Goal: Task Accomplishment & Management: Use online tool/utility

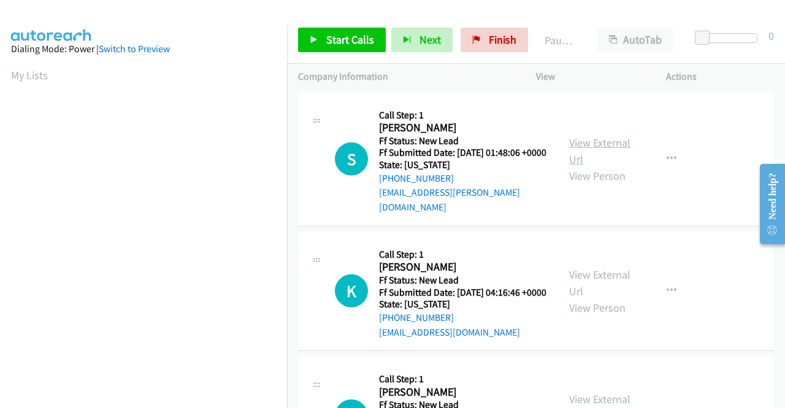
click at [591, 143] on link "View External Url" at bounding box center [599, 151] width 61 height 31
click at [593, 282] on link "View External Url" at bounding box center [599, 283] width 61 height 31
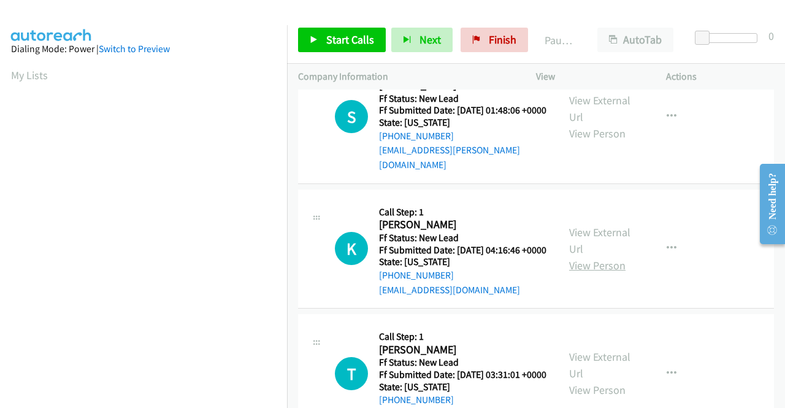
scroll to position [61, 0]
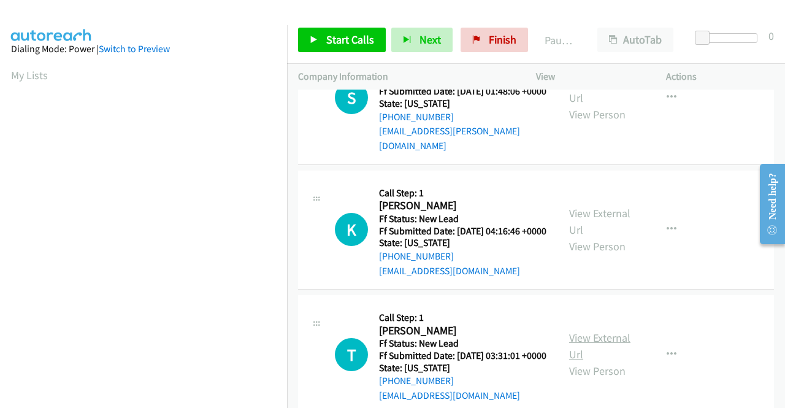
click at [596, 359] on link "View External Url" at bounding box center [599, 346] width 61 height 31
click at [616, 308] on div "T Callback Scheduled Call Step: 1 Travis Hamel America/New_York Ff Status: New …" at bounding box center [536, 355] width 476 height 120
click at [299, 191] on div "K Callback Scheduled Call Step: 1 Karen Taylor America/New_York Ff Status: New …" at bounding box center [428, 230] width 260 height 97
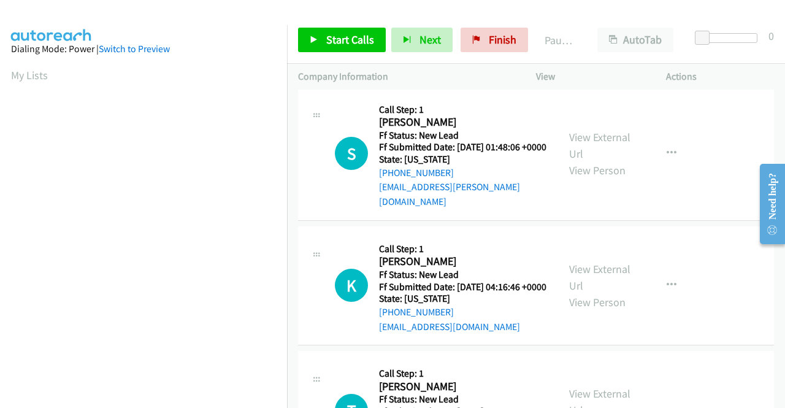
scroll to position [0, 0]
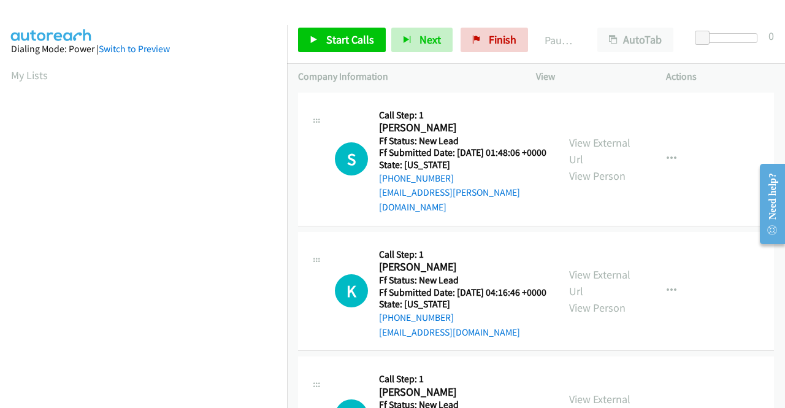
click at [661, 224] on td "S Callback Scheduled Call Step: 1 Sade Laguerre America/New_York Ff Status: New…" at bounding box center [536, 159] width 498 height 139
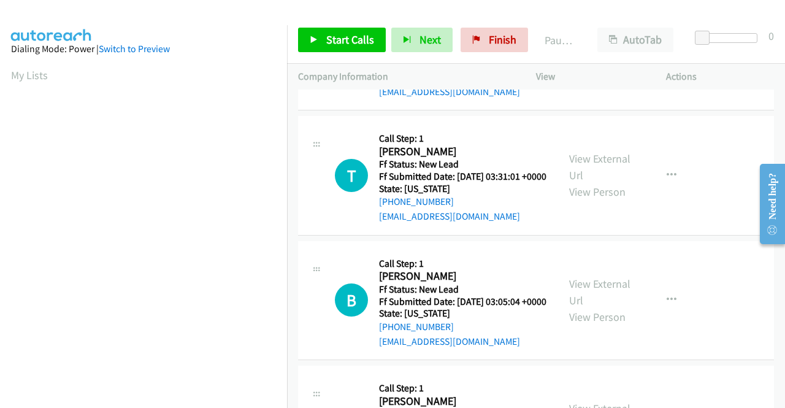
scroll to position [245, 0]
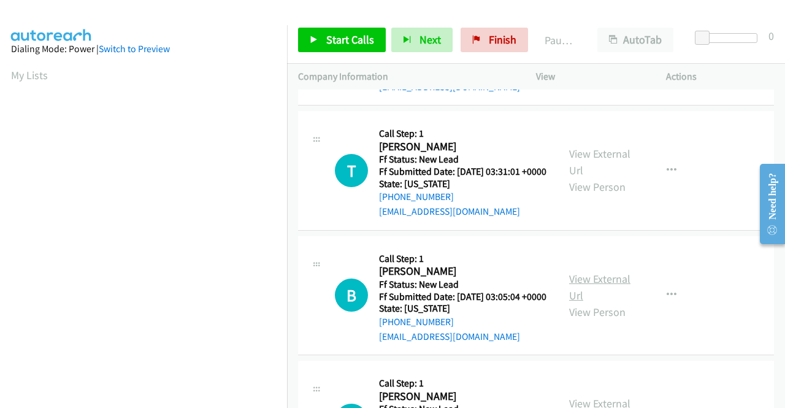
click at [591, 302] on link "View External Url" at bounding box center [599, 287] width 61 height 31
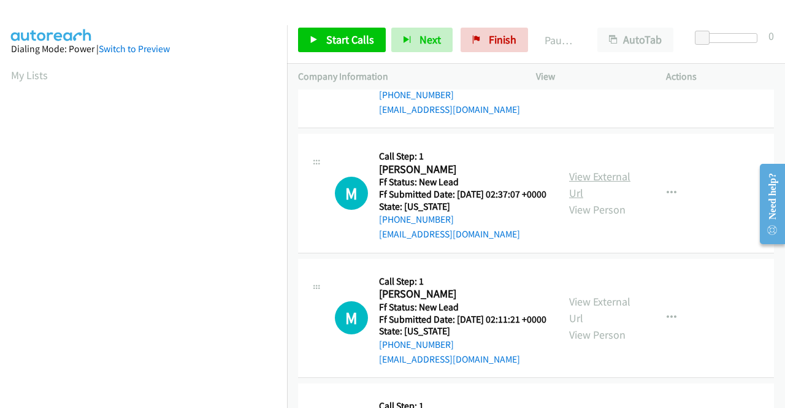
scroll to position [491, 0]
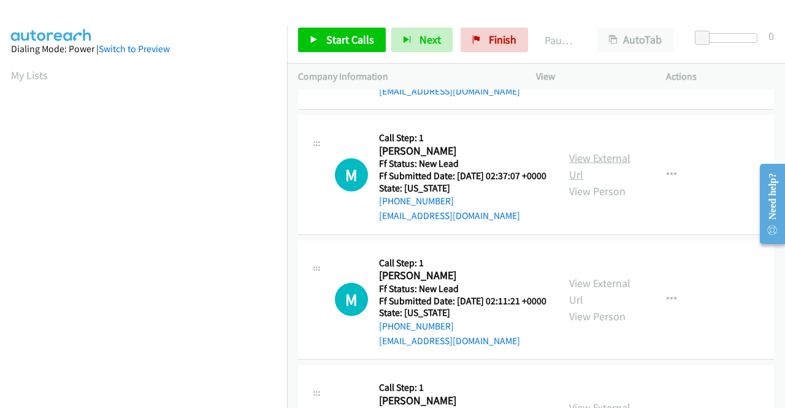
click at [572, 182] on link "View External Url" at bounding box center [599, 166] width 61 height 31
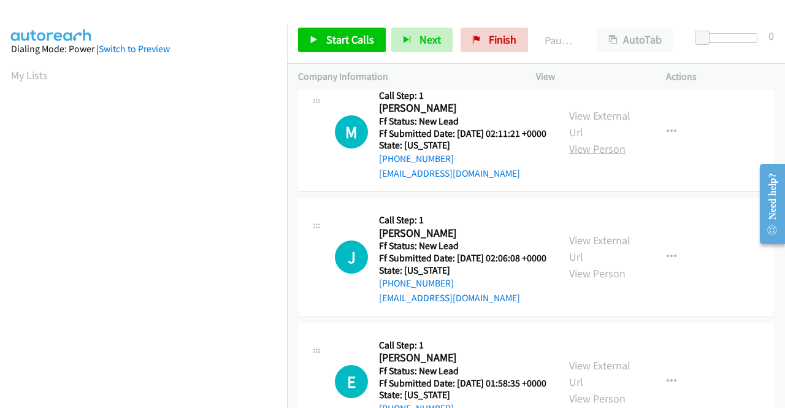
scroll to position [675, 0]
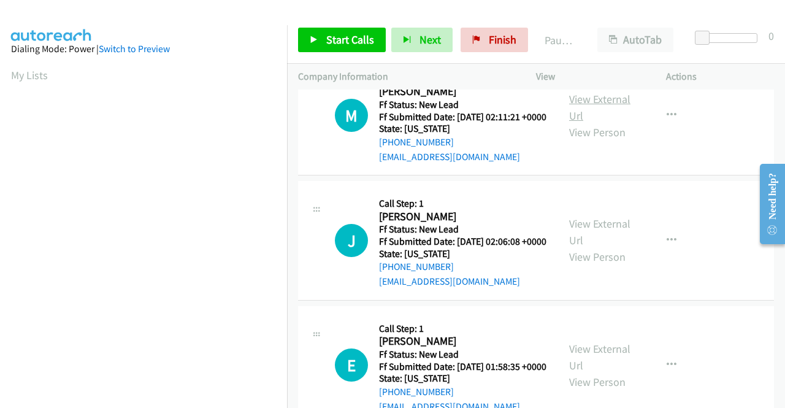
click at [579, 123] on link "View External Url" at bounding box center [599, 107] width 61 height 31
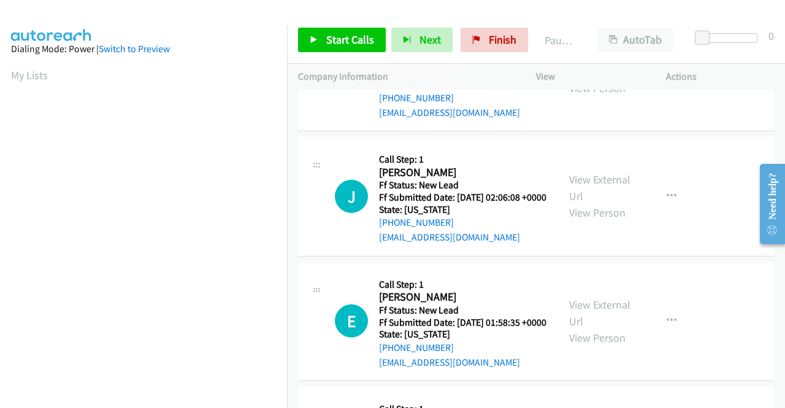
scroll to position [798, 0]
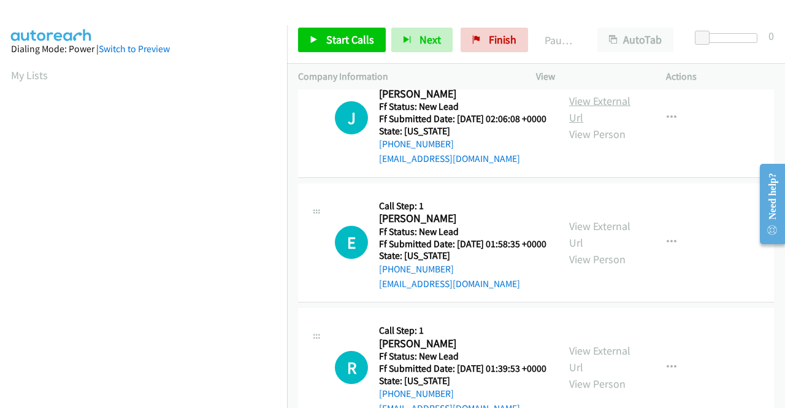
click at [582, 125] on link "View External Url" at bounding box center [599, 109] width 61 height 31
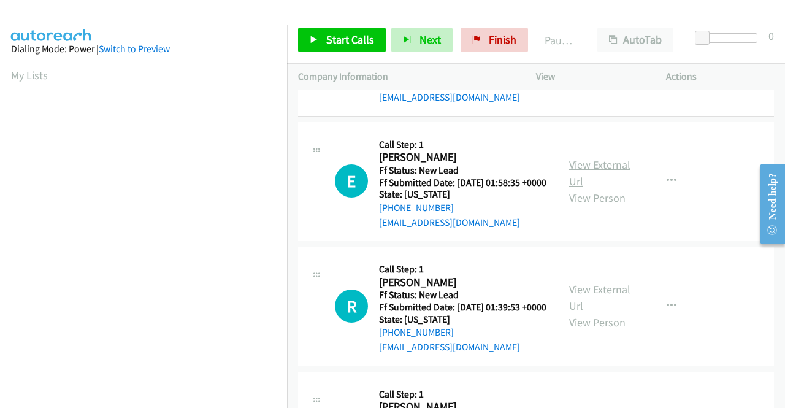
click at [590, 188] on link "View External Url" at bounding box center [599, 173] width 61 height 31
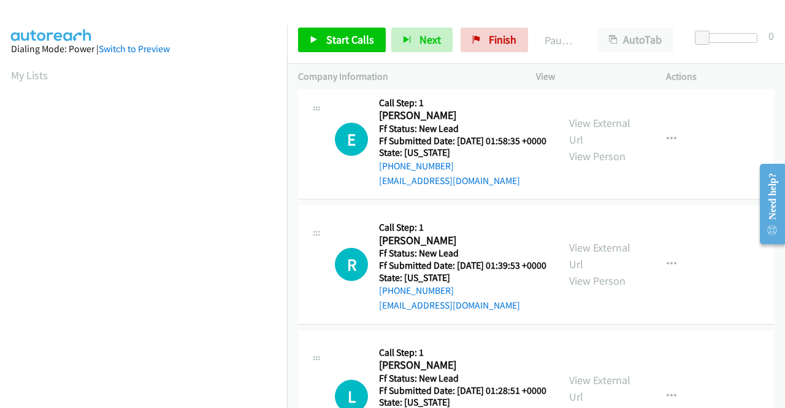
scroll to position [920, 0]
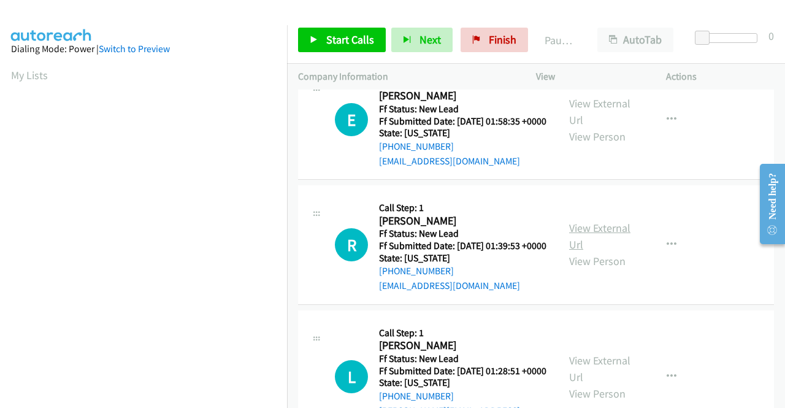
click at [597, 252] on link "View External Url" at bounding box center [599, 236] width 61 height 31
click at [342, 33] on span "Start Calls" at bounding box center [350, 40] width 48 height 14
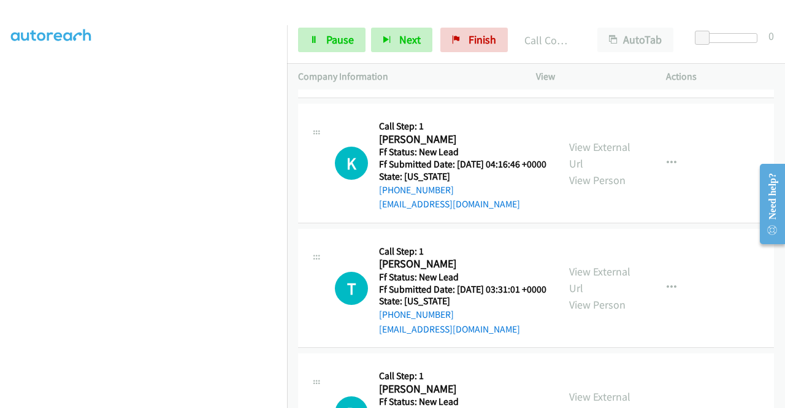
scroll to position [0, 0]
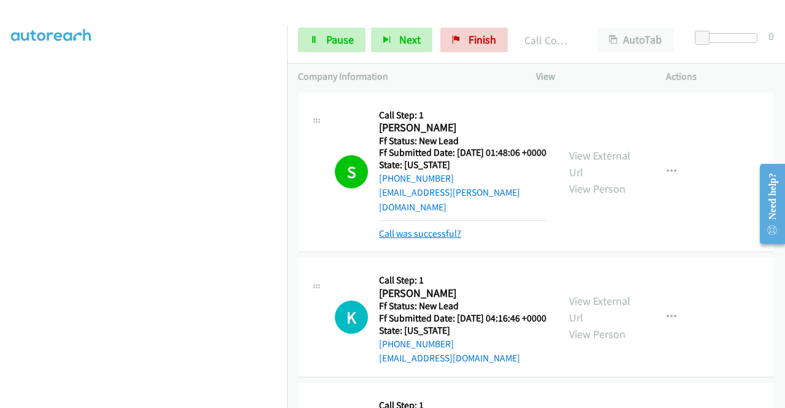
click at [384, 229] on link "Call was successful?" at bounding box center [420, 234] width 82 height 12
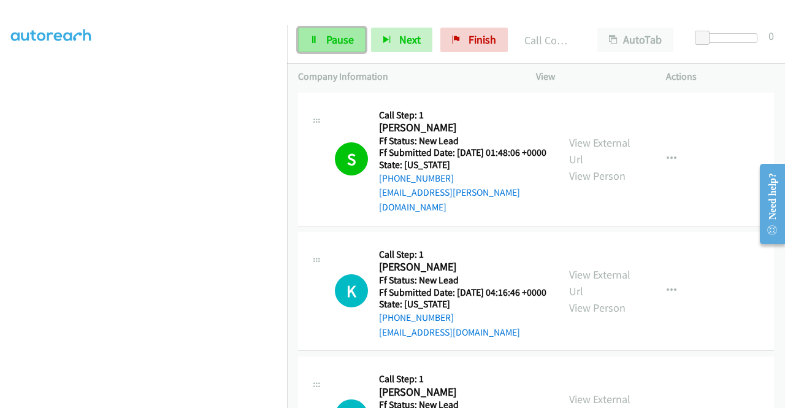
click at [317, 38] on icon at bounding box center [314, 40] width 9 height 9
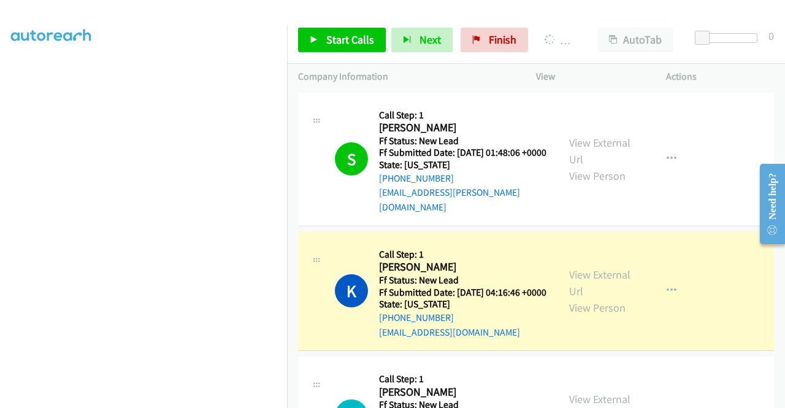
scroll to position [280, 0]
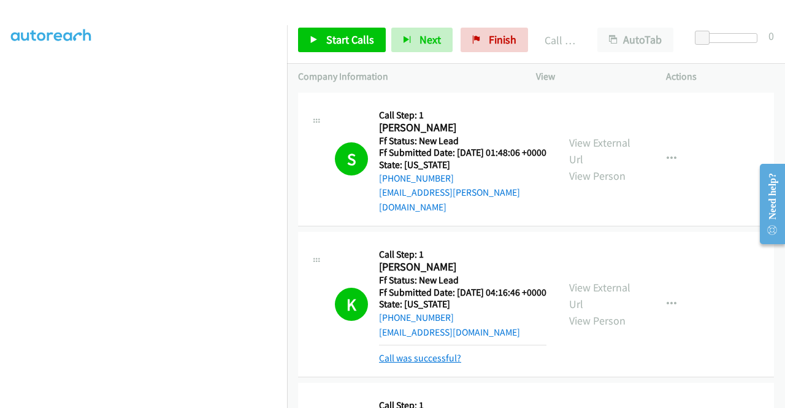
click at [422, 364] on link "Call was successful?" at bounding box center [420, 358] width 82 height 12
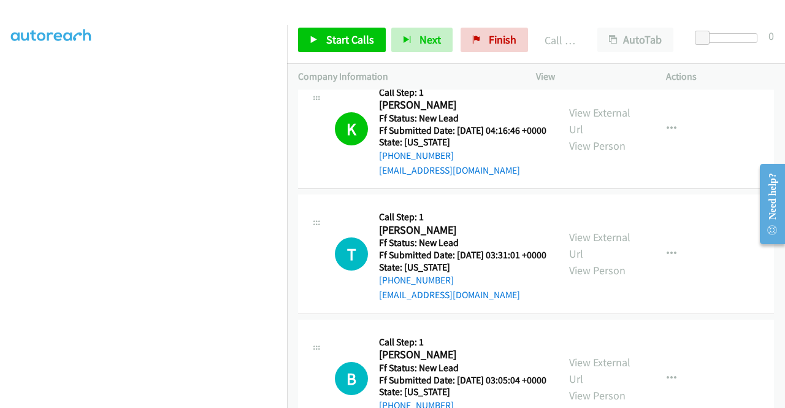
scroll to position [184, 0]
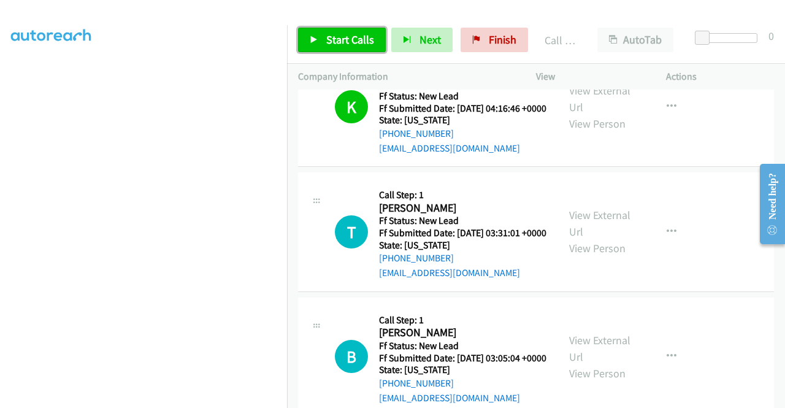
click at [329, 48] on link "Start Calls" at bounding box center [342, 40] width 88 height 25
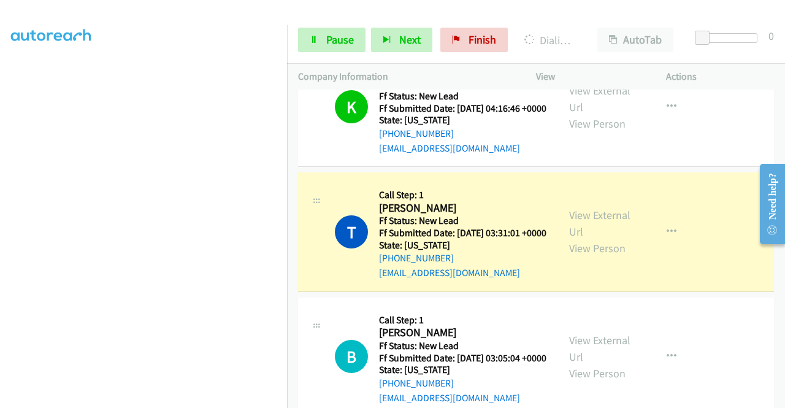
scroll to position [157, 0]
click at [324, 47] on link "Pause" at bounding box center [331, 40] width 67 height 25
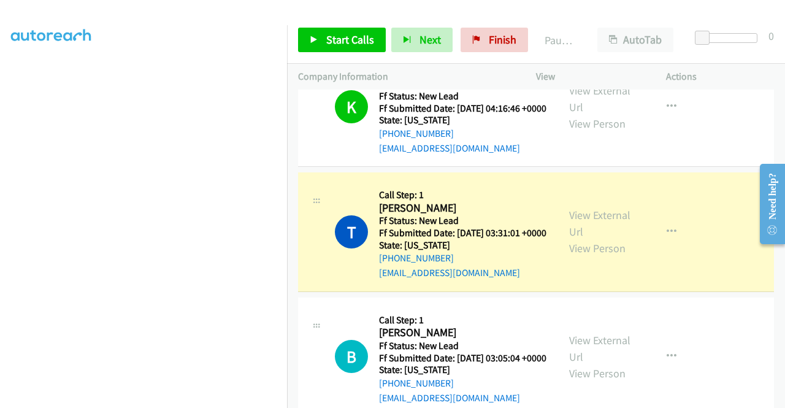
scroll to position [280, 0]
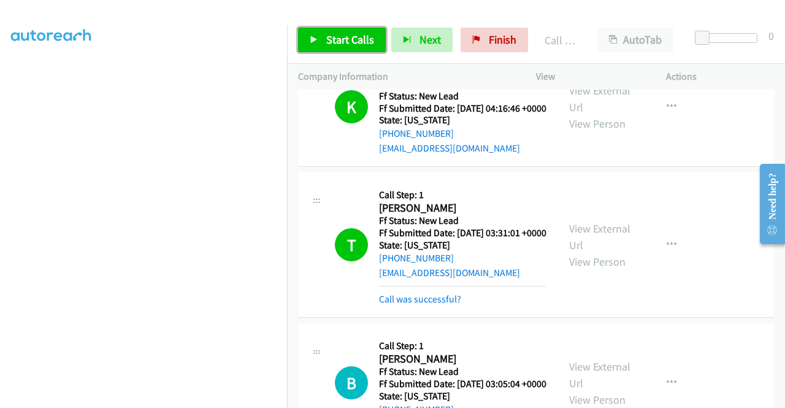
drag, startPoint x: 344, startPoint y: 44, endPoint x: 348, endPoint y: 52, distance: 8.8
click at [344, 44] on span "Start Calls" at bounding box center [350, 40] width 48 height 14
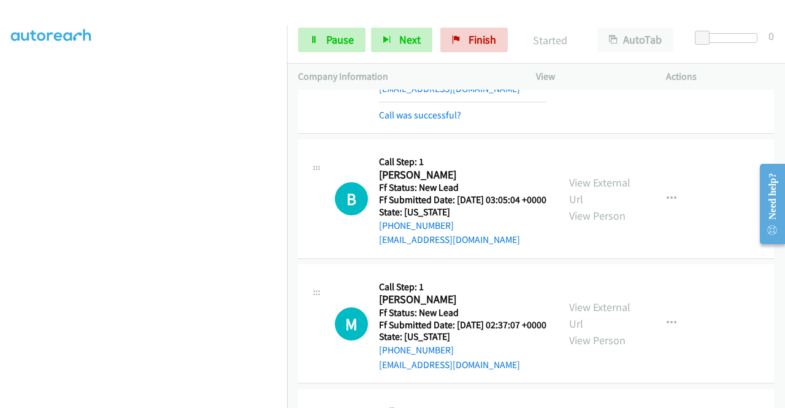
scroll to position [270, 0]
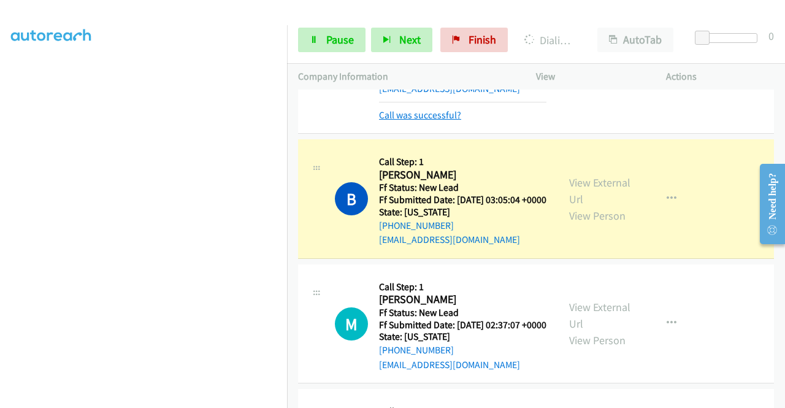
click at [399, 121] on link "Call was successful?" at bounding box center [420, 115] width 82 height 12
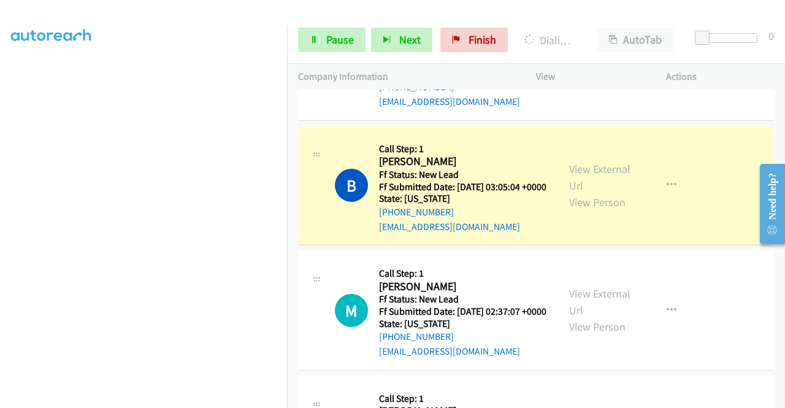
scroll to position [0, 0]
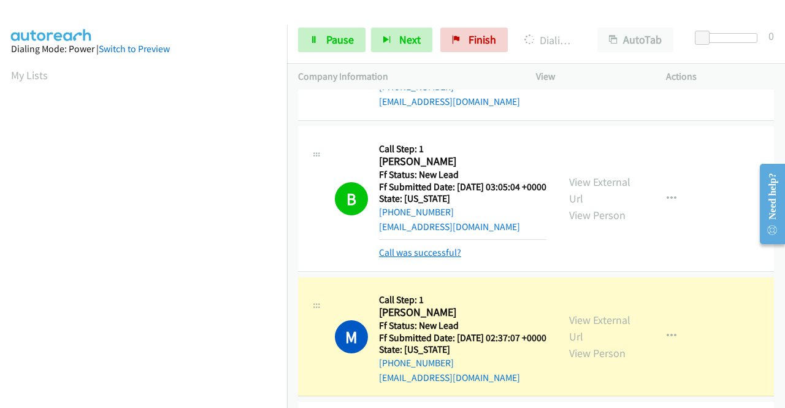
click at [415, 258] on link "Call was successful?" at bounding box center [420, 253] width 82 height 12
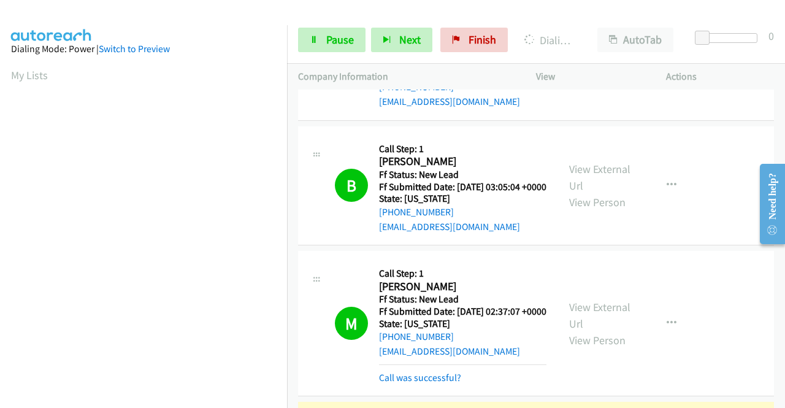
scroll to position [539, 0]
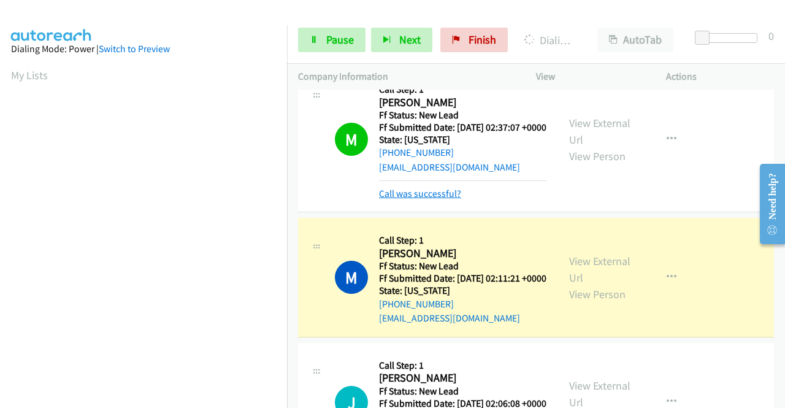
click at [415, 199] on link "Call was successful?" at bounding box center [420, 194] width 82 height 12
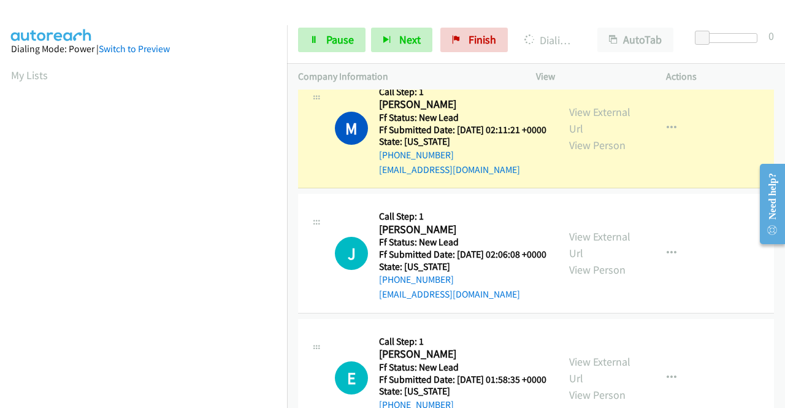
scroll to position [280, 0]
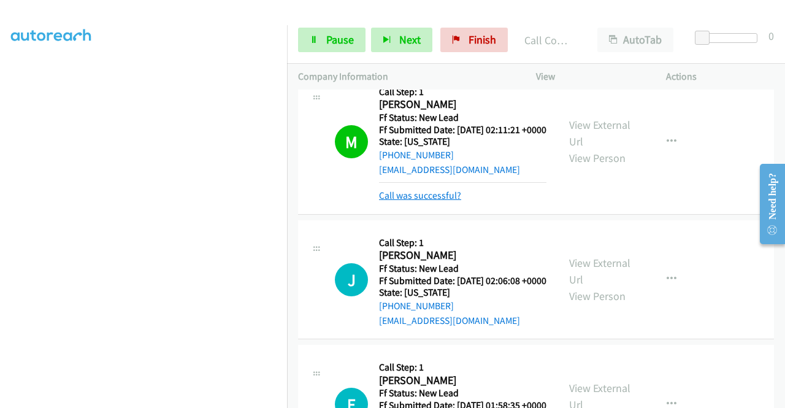
click at [445, 201] on link "Call was successful?" at bounding box center [420, 196] width 82 height 12
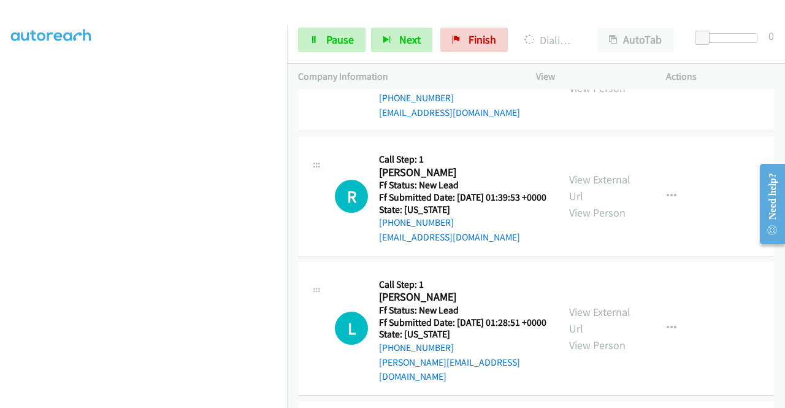
scroll to position [1092, 0]
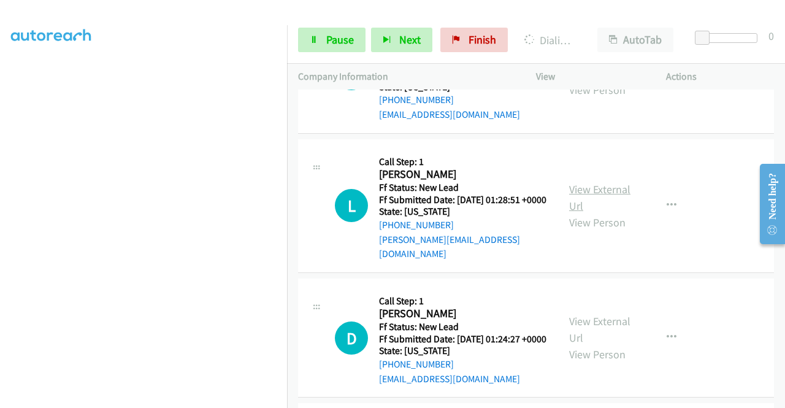
click at [601, 213] on link "View External Url" at bounding box center [599, 197] width 61 height 31
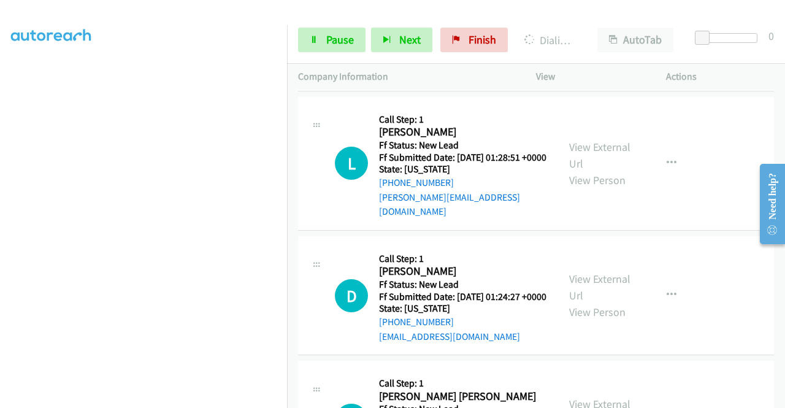
scroll to position [1153, 0]
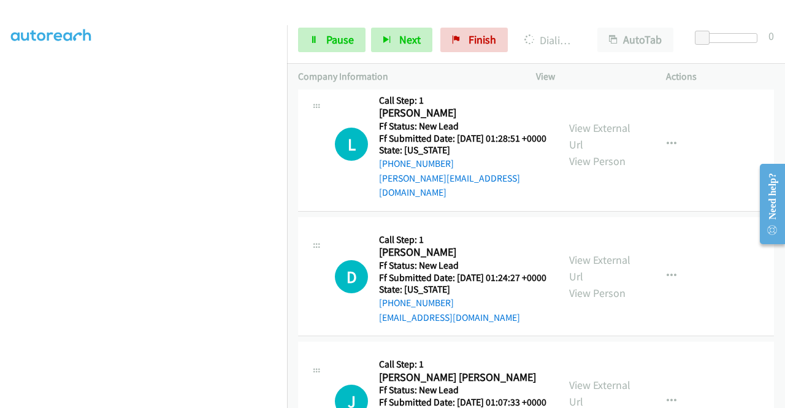
click at [595, 301] on div "View External Url View Person" at bounding box center [601, 277] width 64 height 50
click at [593, 283] on link "View External Url" at bounding box center [599, 268] width 61 height 31
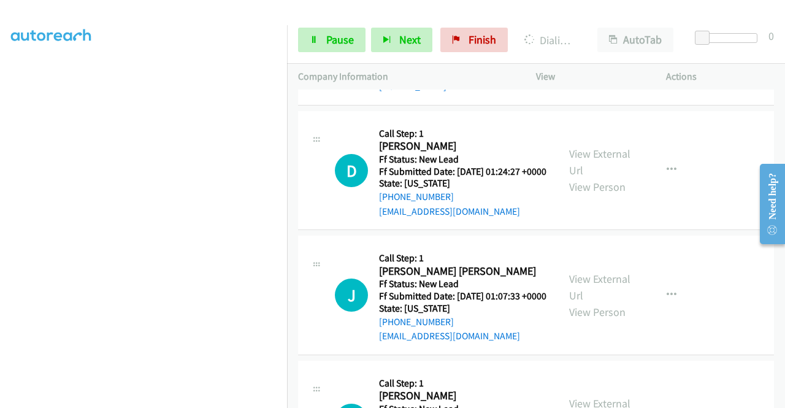
scroll to position [1337, 0]
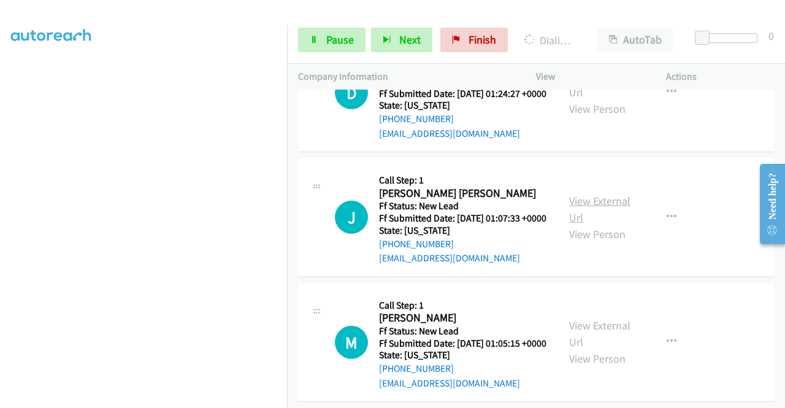
click at [586, 225] on link "View External Url" at bounding box center [599, 209] width 61 height 31
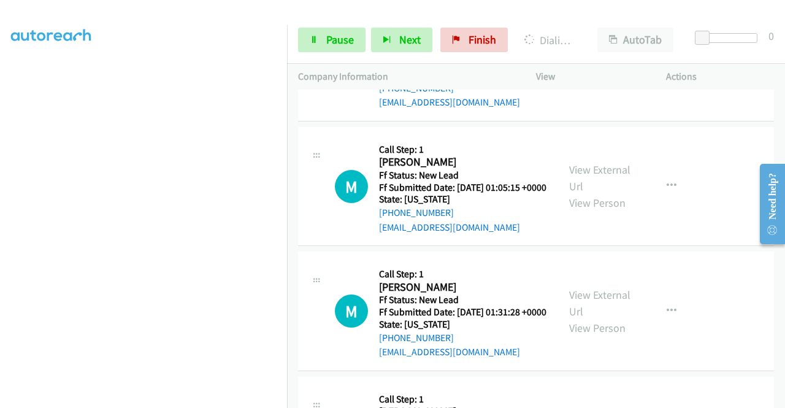
scroll to position [1521, 0]
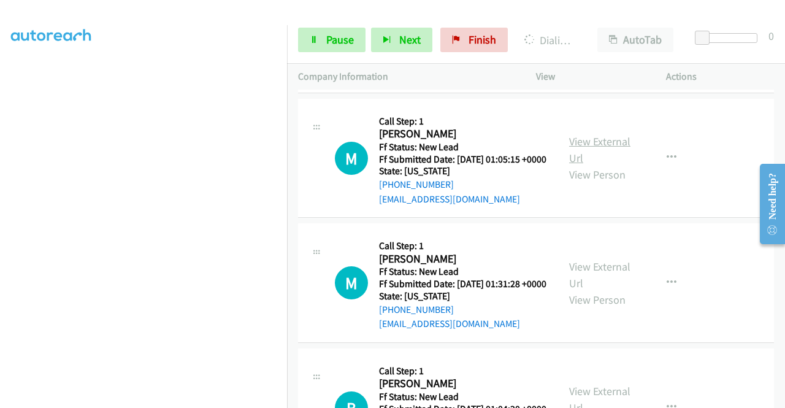
click at [594, 165] on link "View External Url" at bounding box center [599, 149] width 61 height 31
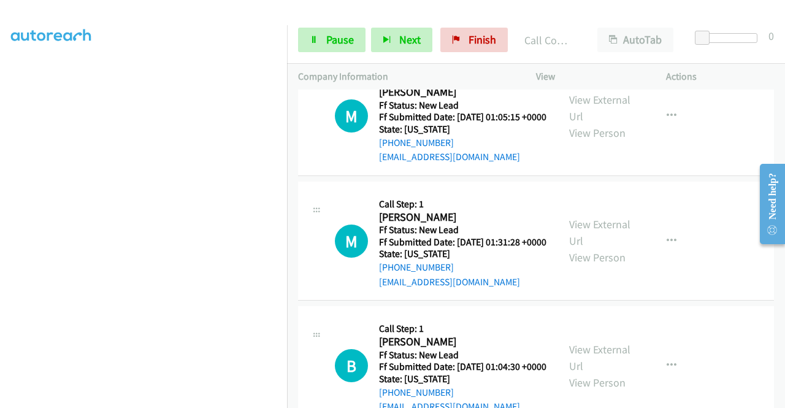
scroll to position [1608, 0]
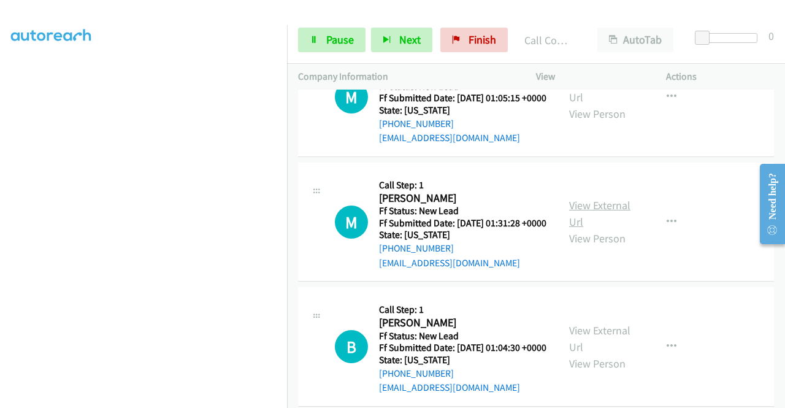
click at [611, 229] on link "View External Url" at bounding box center [599, 213] width 61 height 31
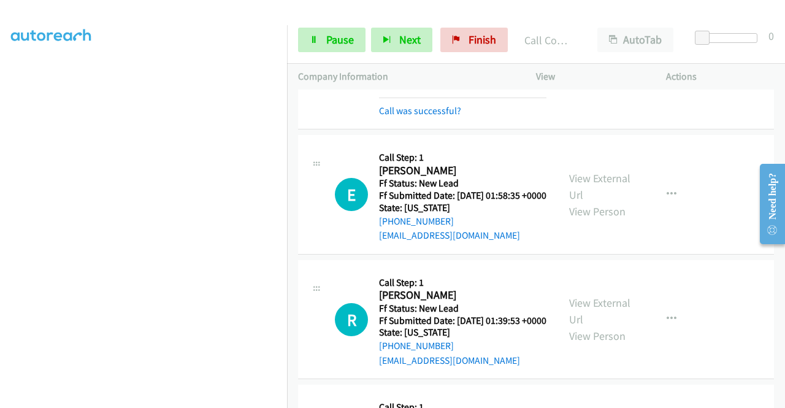
scroll to position [688, 0]
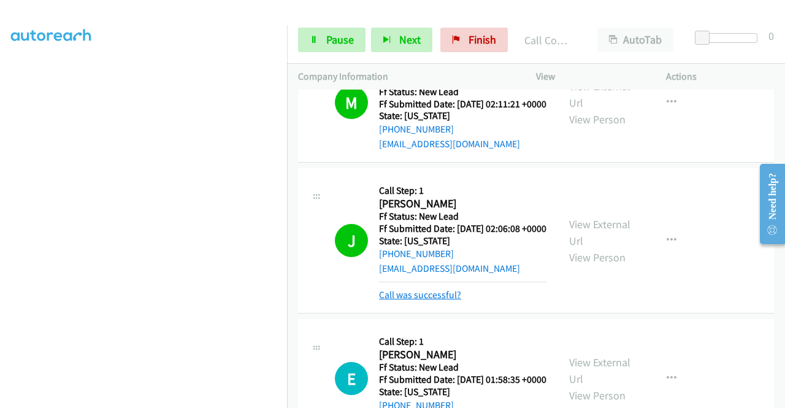
click at [432, 301] on link "Call was successful?" at bounding box center [420, 295] width 82 height 12
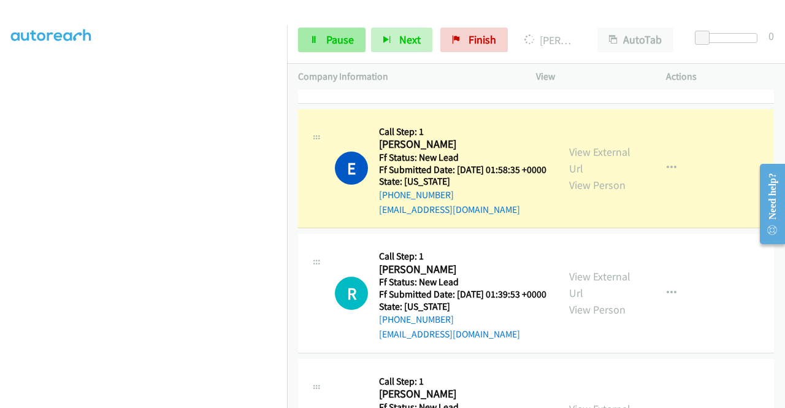
scroll to position [280, 0]
click at [314, 37] on icon at bounding box center [314, 40] width 9 height 9
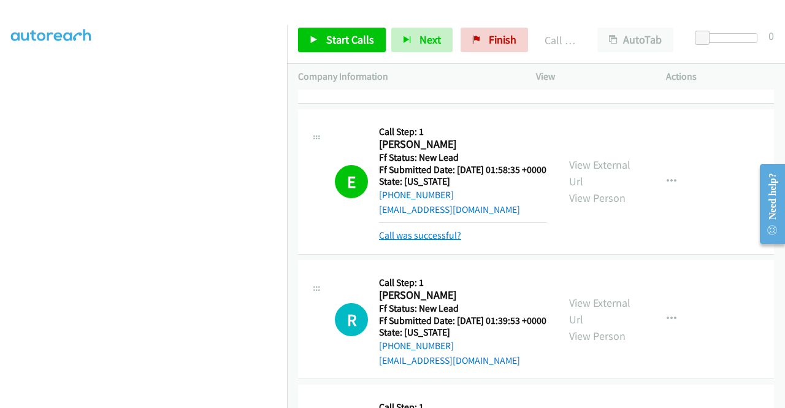
click at [442, 241] on link "Call was successful?" at bounding box center [420, 235] width 82 height 12
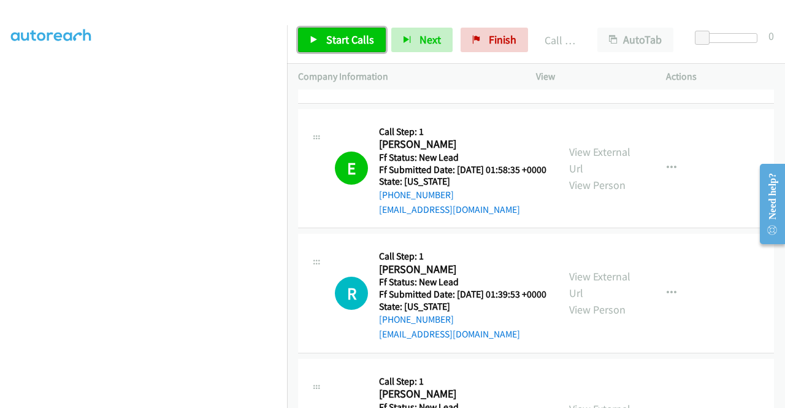
click at [345, 50] on link "Start Calls" at bounding box center [342, 40] width 88 height 25
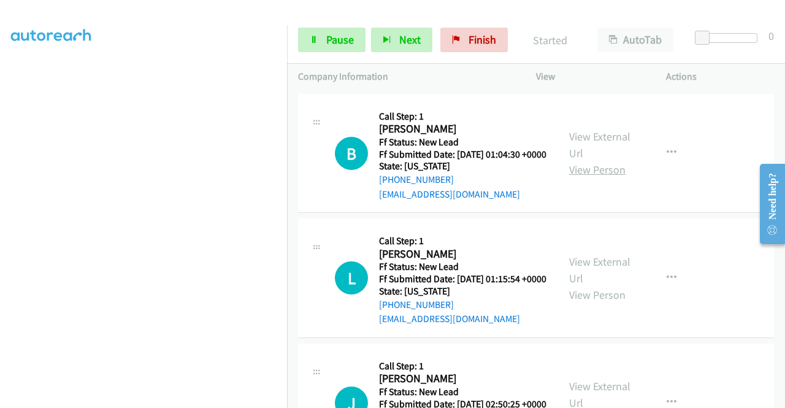
scroll to position [1792, 0]
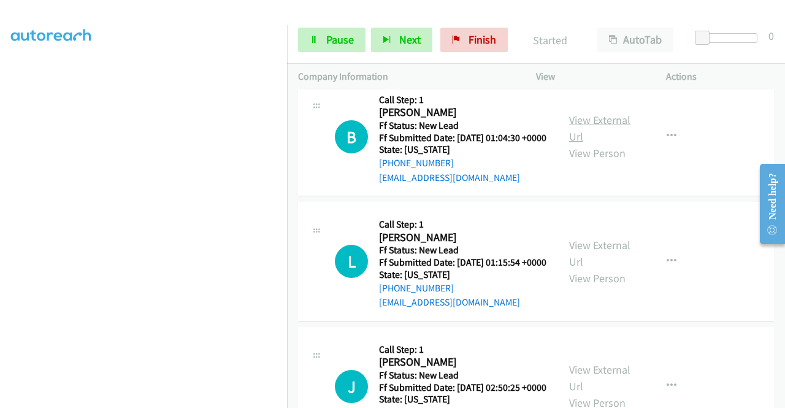
click at [611, 144] on link "View External Url" at bounding box center [599, 128] width 61 height 31
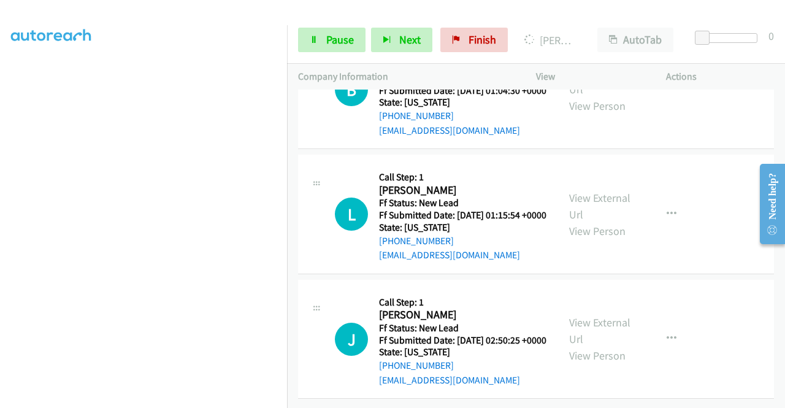
scroll to position [1915, 0]
click at [590, 222] on link "View External Url" at bounding box center [599, 206] width 61 height 31
click at [583, 315] on link "View External Url" at bounding box center [599, 330] width 61 height 31
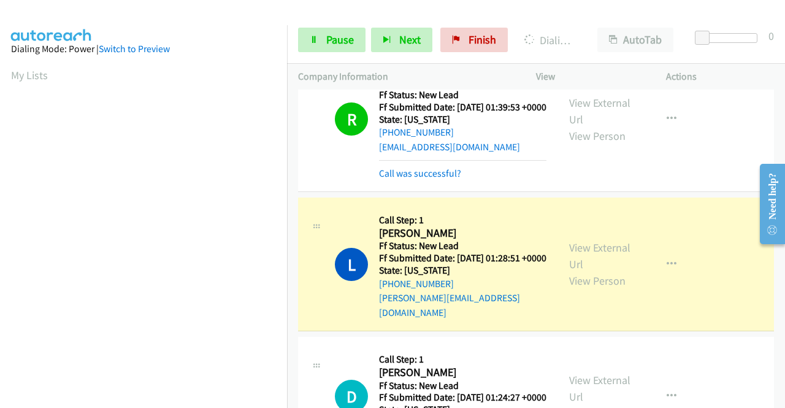
scroll to position [1039, 0]
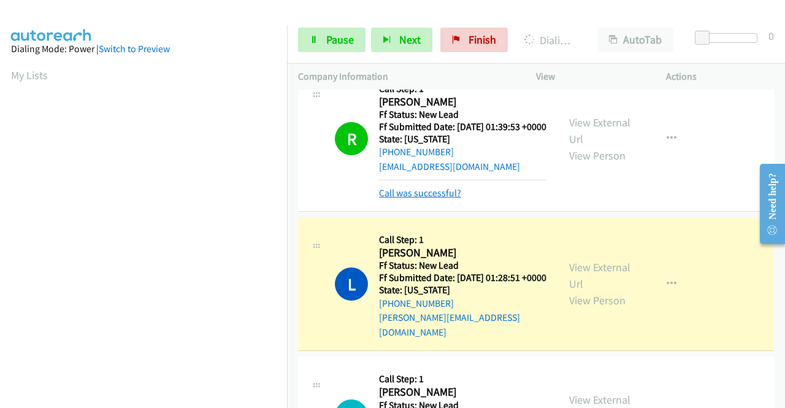
click at [381, 199] on link "Call was successful?" at bounding box center [420, 193] width 82 height 12
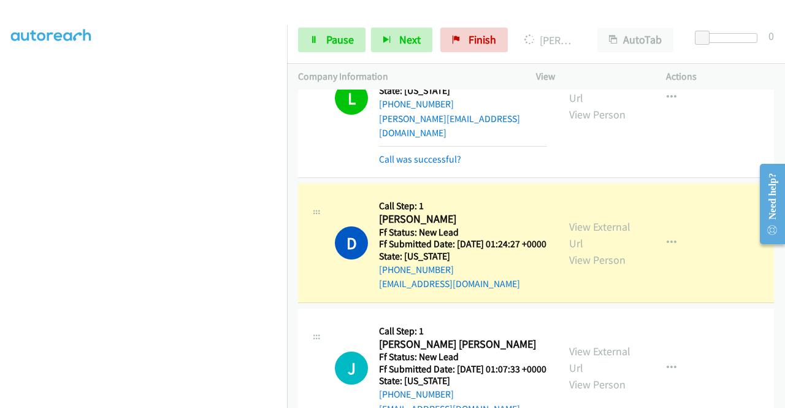
scroll to position [1346, 0]
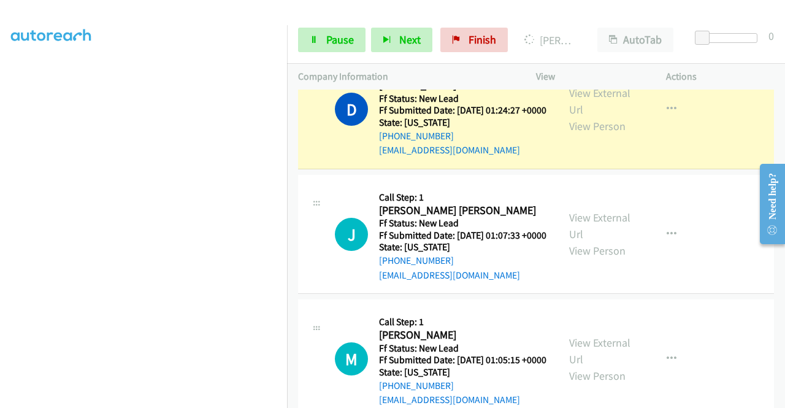
drag, startPoint x: 407, startPoint y: 116, endPoint x: 395, endPoint y: 127, distance: 16.5
click at [407, 31] on link "Call was successful?" at bounding box center [420, 26] width 82 height 12
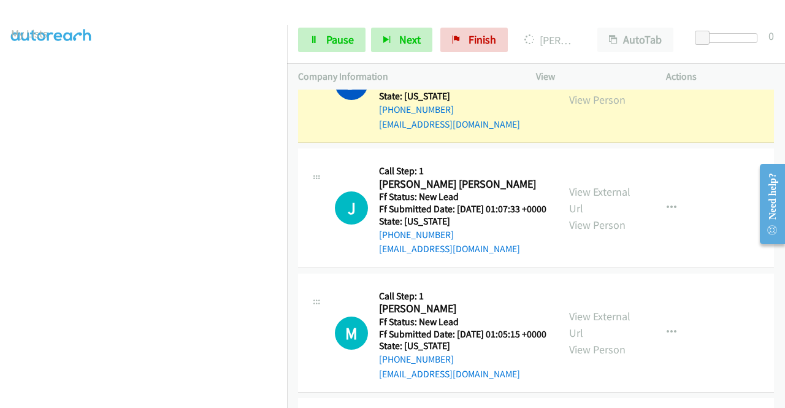
scroll to position [34, 0]
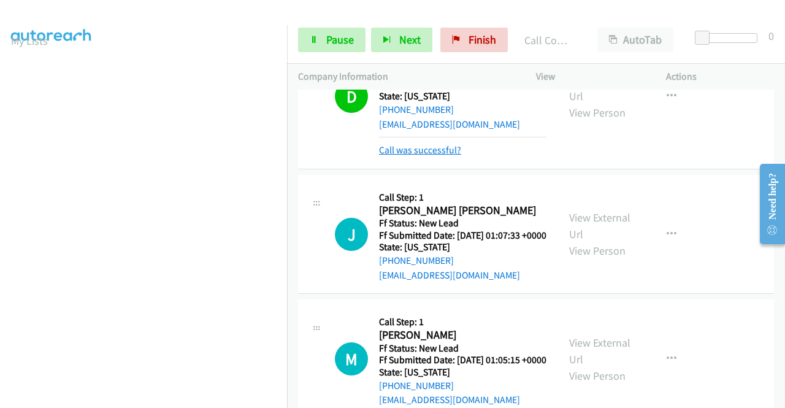
click at [444, 156] on link "Call was successful?" at bounding box center [420, 150] width 82 height 12
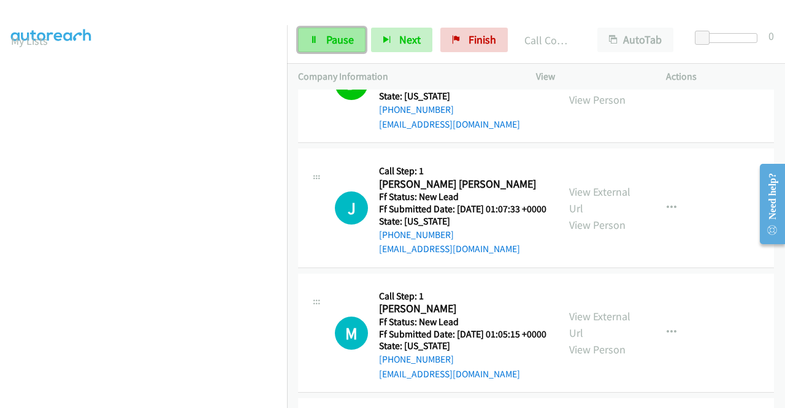
click at [339, 35] on span "Pause" at bounding box center [340, 40] width 28 height 14
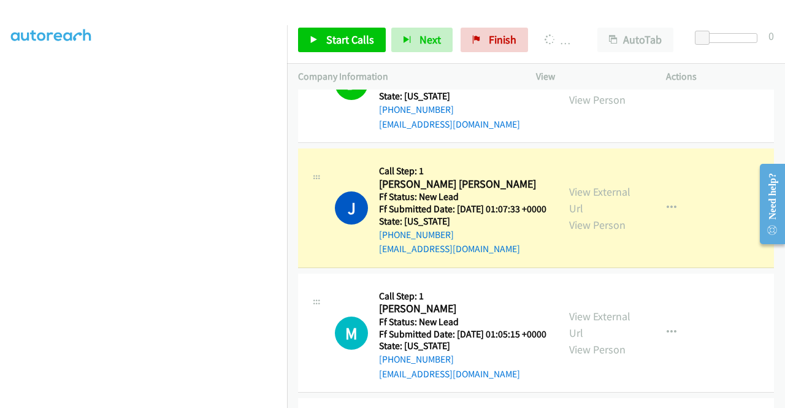
scroll to position [0, 0]
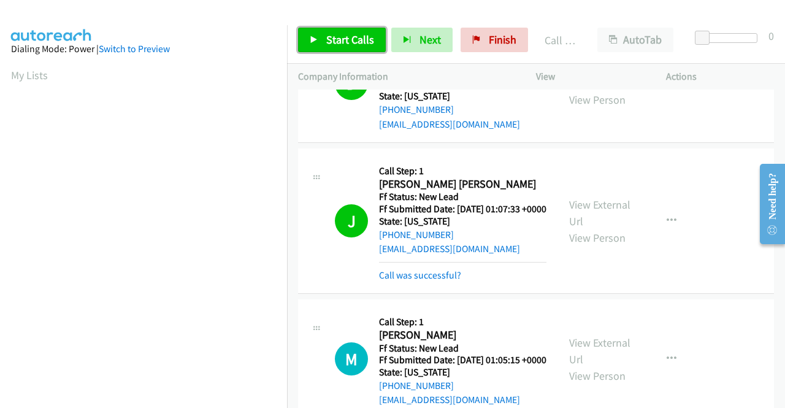
drag, startPoint x: 331, startPoint y: 40, endPoint x: 346, endPoint y: 61, distance: 25.9
click at [331, 40] on span "Start Calls" at bounding box center [350, 40] width 48 height 14
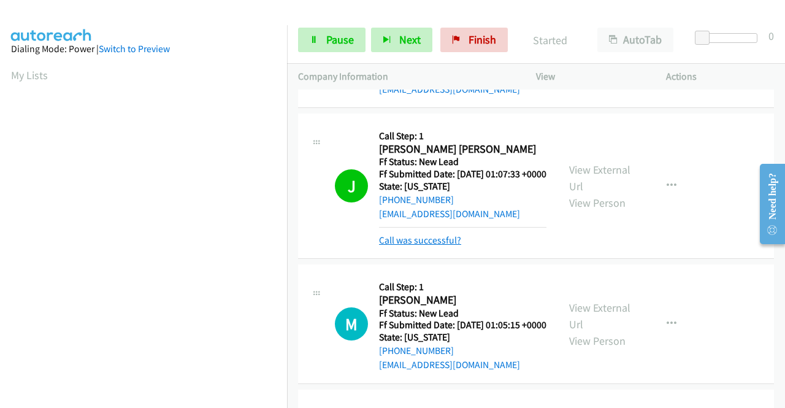
scroll to position [1408, 0]
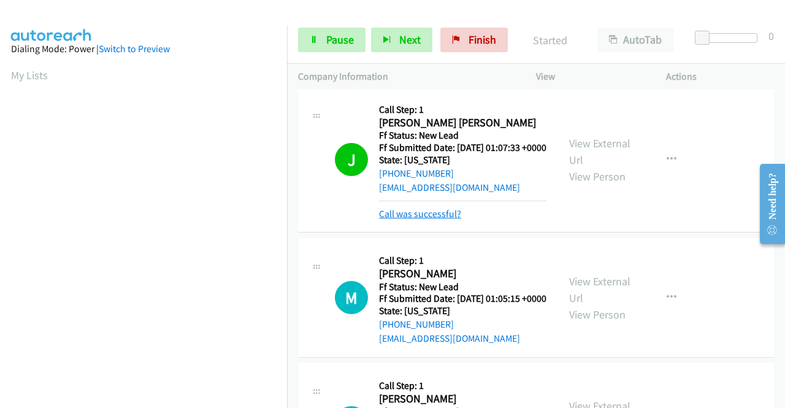
click at [449, 220] on link "Call was successful?" at bounding box center [420, 214] width 82 height 12
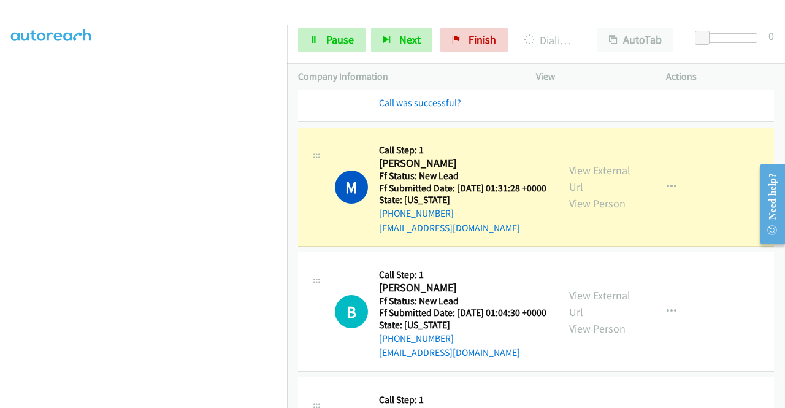
scroll to position [1653, 0]
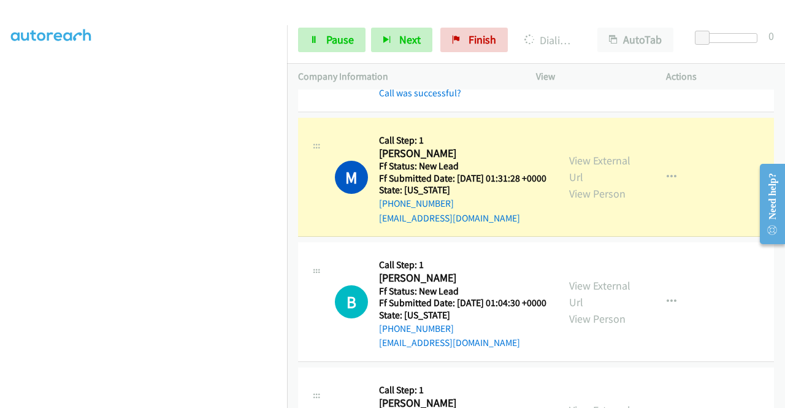
drag, startPoint x: 437, startPoint y: 218, endPoint x: 403, endPoint y: 249, distance: 46.1
click at [437, 99] on link "Call was successful?" at bounding box center [420, 93] width 82 height 12
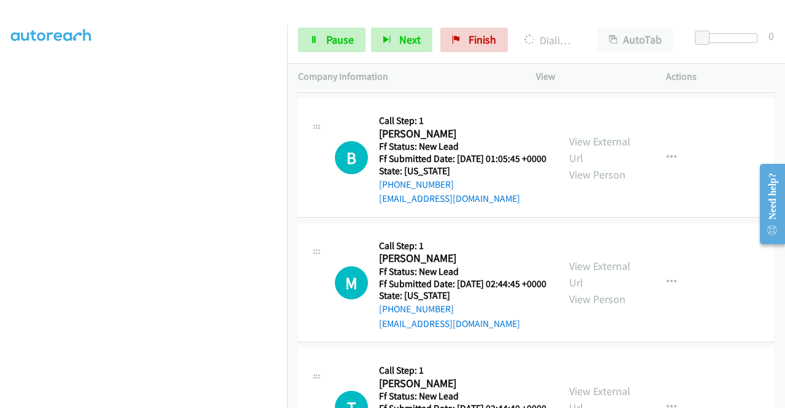
scroll to position [2144, 0]
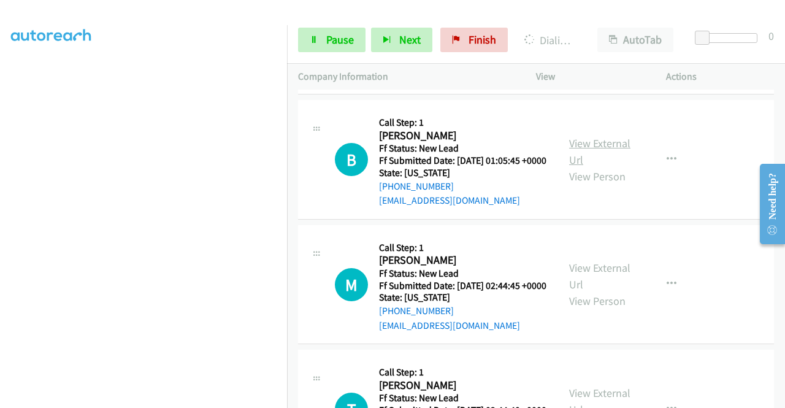
click at [611, 167] on link "View External Url" at bounding box center [599, 151] width 61 height 31
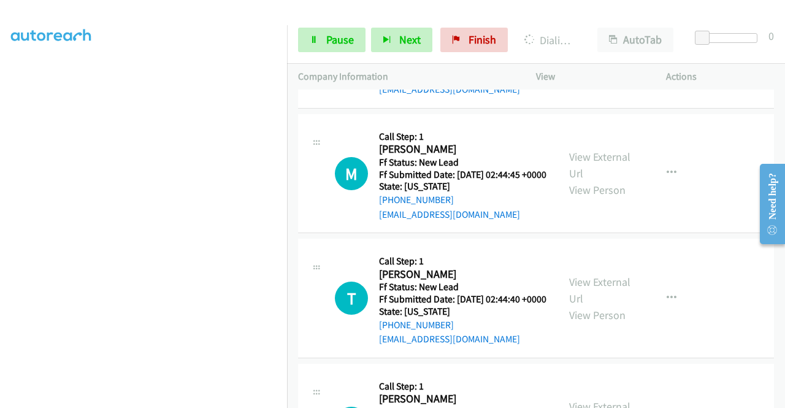
scroll to position [2267, 0]
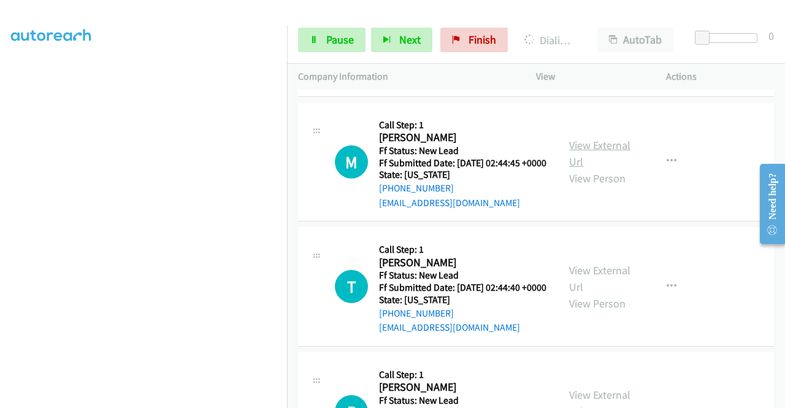
click at [609, 169] on link "View External Url" at bounding box center [599, 153] width 61 height 31
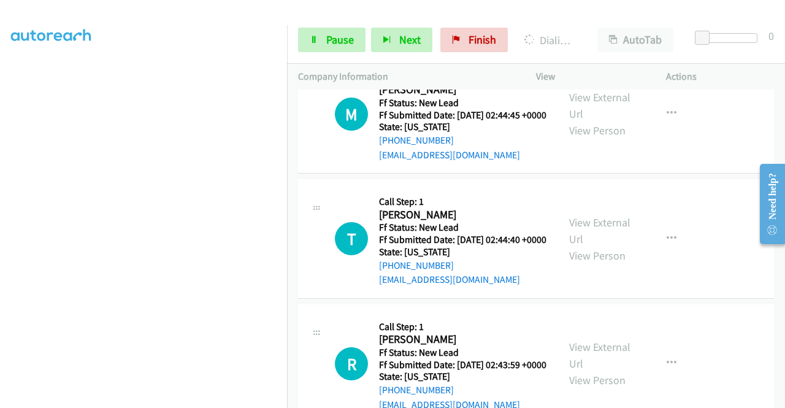
scroll to position [2389, 0]
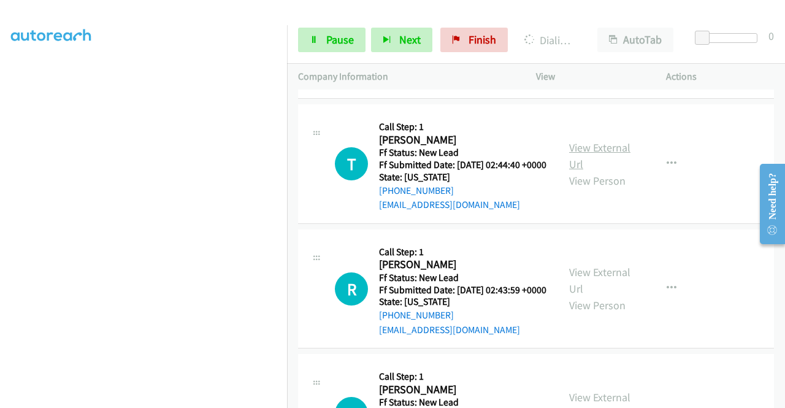
click at [593, 171] on link "View External Url" at bounding box center [599, 156] width 61 height 31
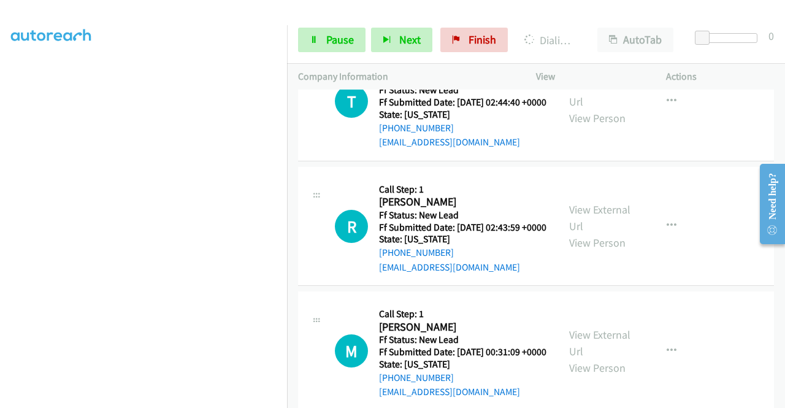
scroll to position [2512, 0]
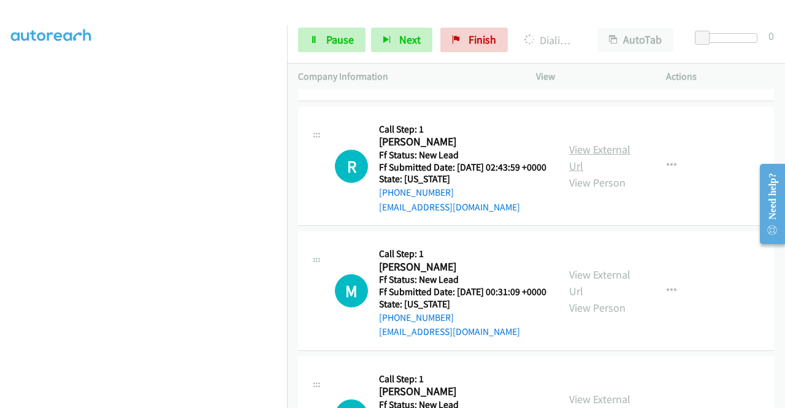
click at [590, 173] on link "View External Url" at bounding box center [599, 157] width 61 height 31
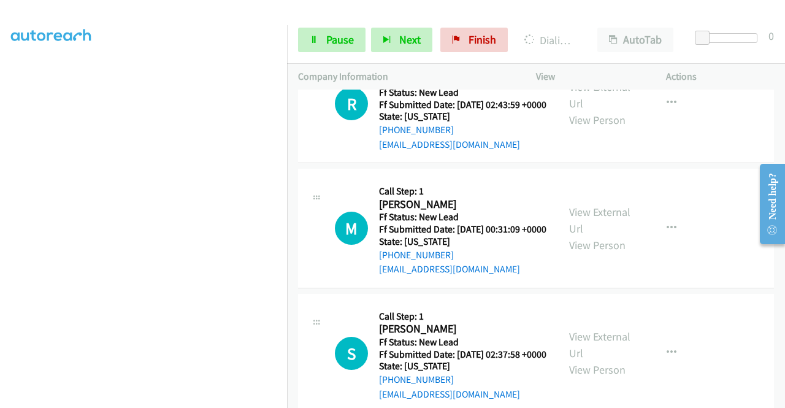
scroll to position [2696, 0]
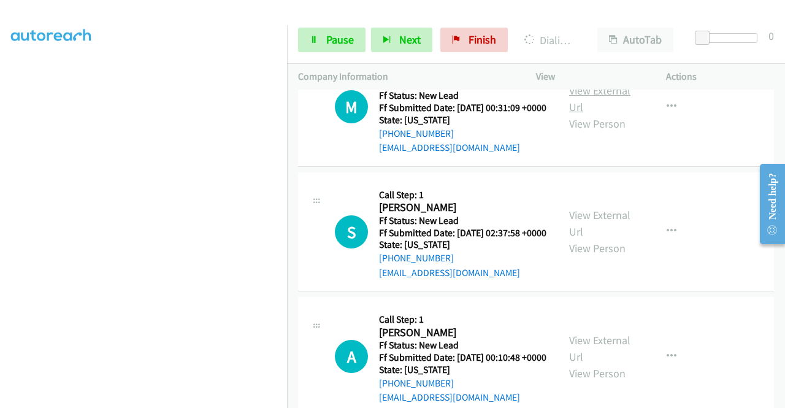
click at [580, 114] on link "View External Url" at bounding box center [599, 98] width 61 height 31
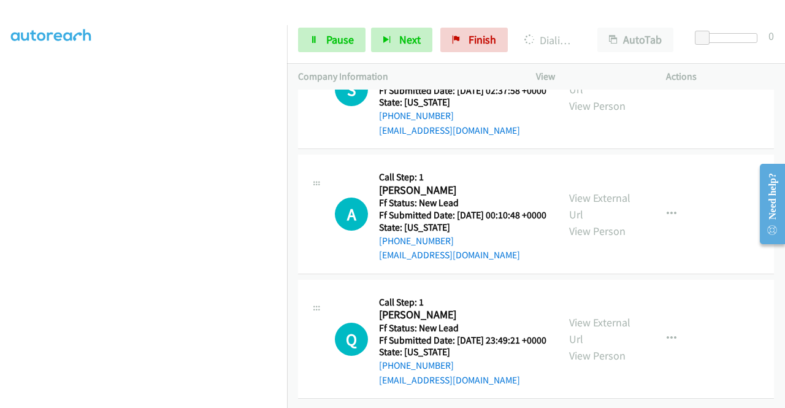
scroll to position [2880, 0]
click at [584, 96] on link "View External Url" at bounding box center [599, 81] width 61 height 31
click at [597, 222] on link "View External Url" at bounding box center [599, 206] width 61 height 31
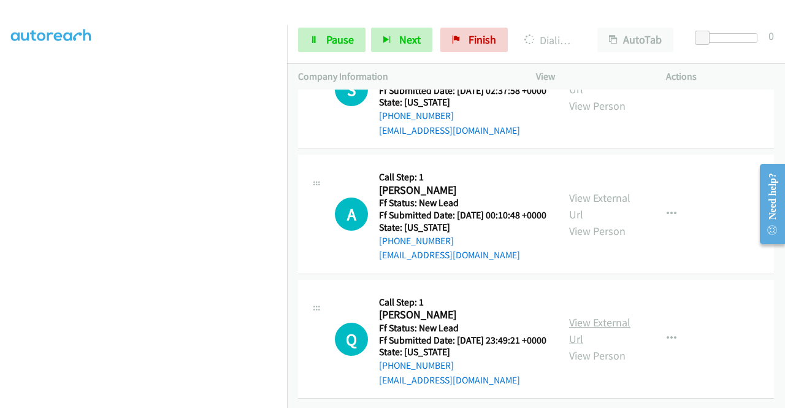
click at [603, 315] on link "View External Url" at bounding box center [599, 330] width 61 height 31
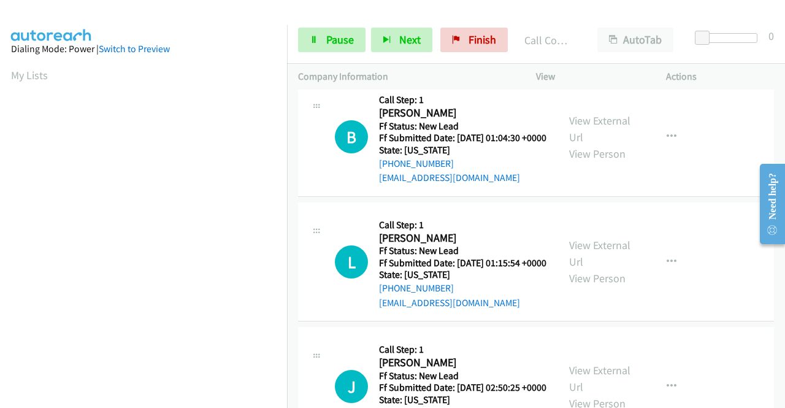
scroll to position [1791, 0]
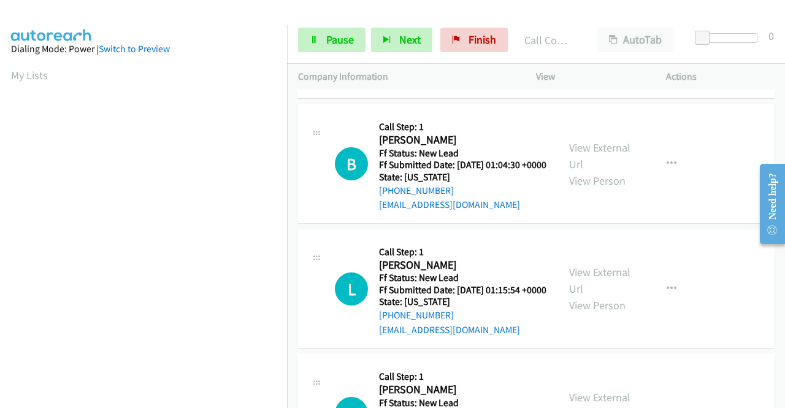
click at [407, 86] on link "Call was successful?" at bounding box center [420, 80] width 82 height 12
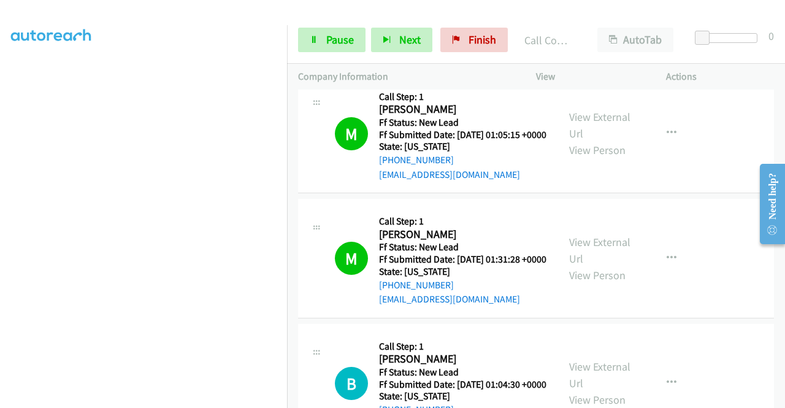
scroll to position [280, 0]
click at [321, 38] on link "Pause" at bounding box center [331, 40] width 67 height 25
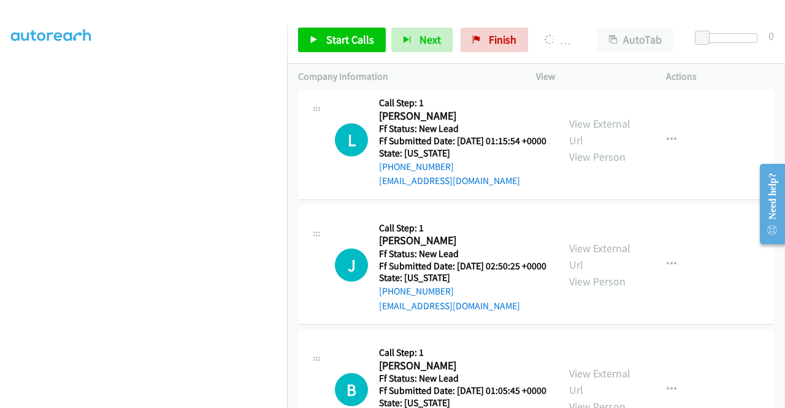
click at [174, 398] on section at bounding box center [143, 116] width 265 height 587
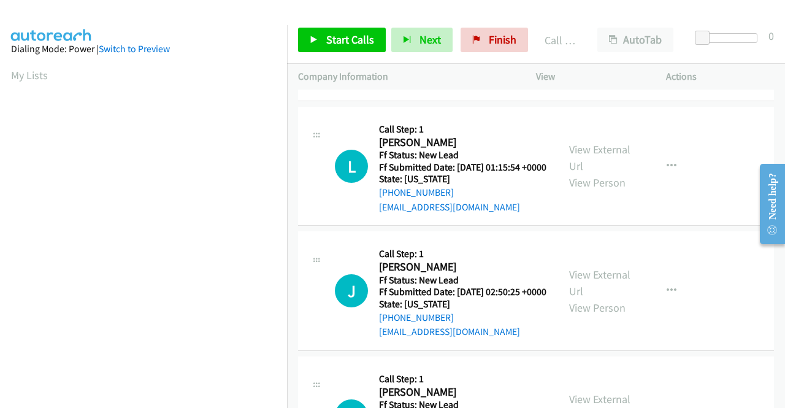
click at [423, 88] on link "Call was successful?" at bounding box center [420, 82] width 82 height 12
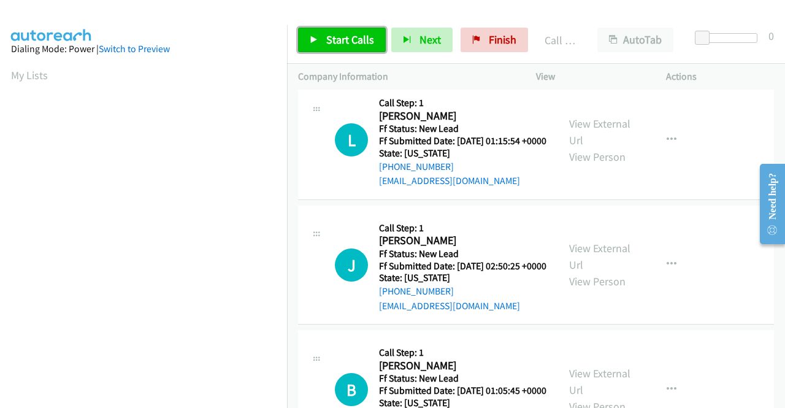
click at [344, 40] on span "Start Calls" at bounding box center [350, 40] width 48 height 14
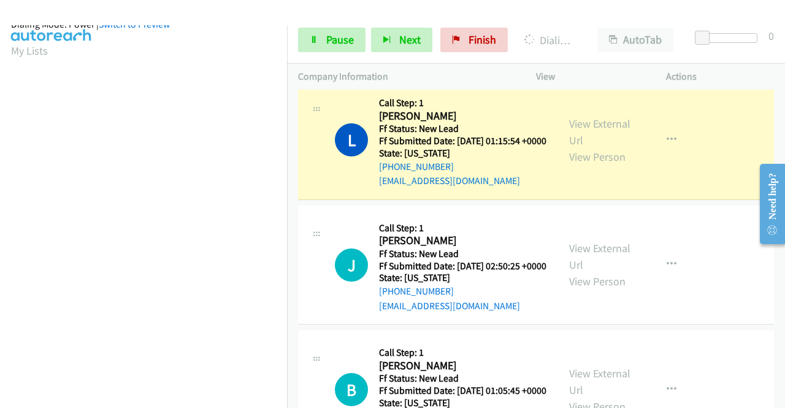
scroll to position [270, 0]
click at [661, 203] on td "L Callback Scheduled Call Step: 1 Lakeba Wellons America/New_York Ff Status: Ne…" at bounding box center [536, 140] width 498 height 125
click at [358, 12] on div at bounding box center [387, 23] width 774 height 47
click at [249, 12] on div at bounding box center [387, 23] width 774 height 47
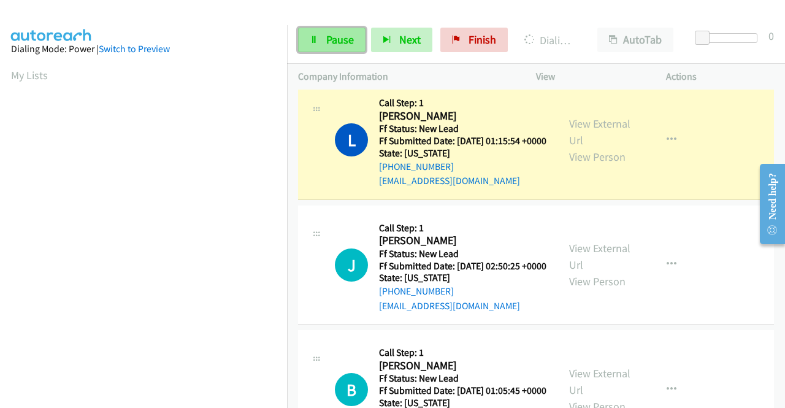
click at [336, 41] on span "Pause" at bounding box center [340, 40] width 28 height 14
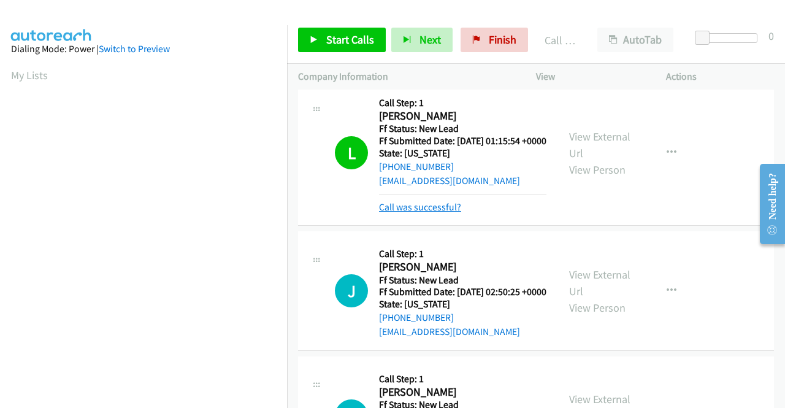
click at [442, 213] on link "Call was successful?" at bounding box center [420, 207] width 82 height 12
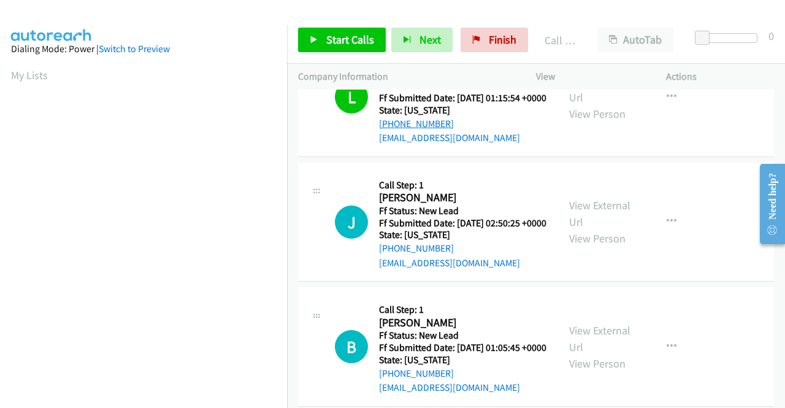
scroll to position [1975, 0]
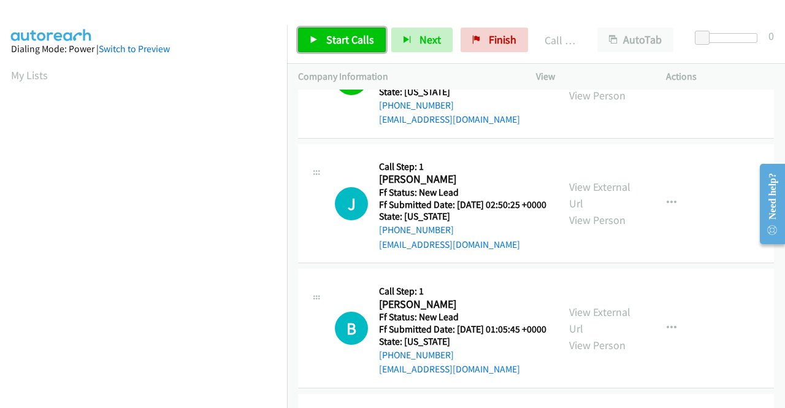
click at [318, 45] on link "Start Calls" at bounding box center [342, 40] width 88 height 25
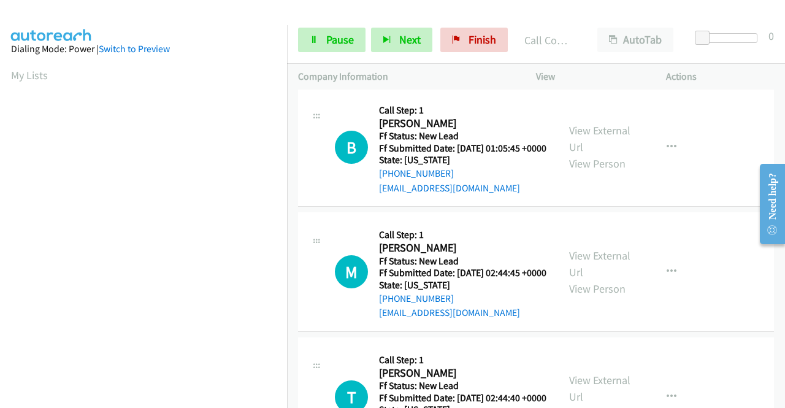
scroll to position [2221, 0]
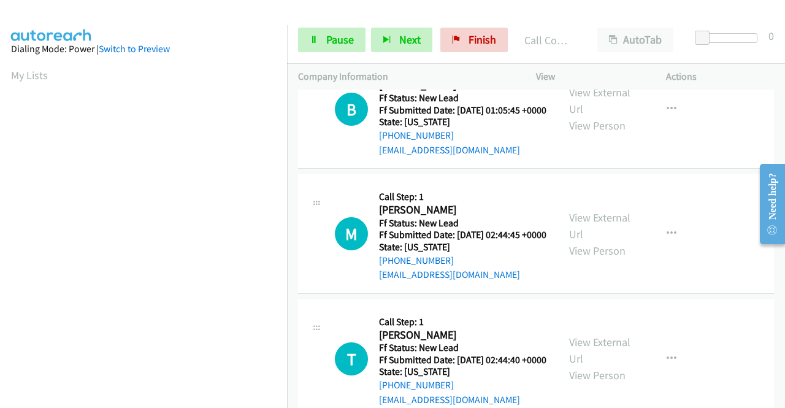
click at [454, 31] on link "Call was successful?" at bounding box center [420, 25] width 82 height 12
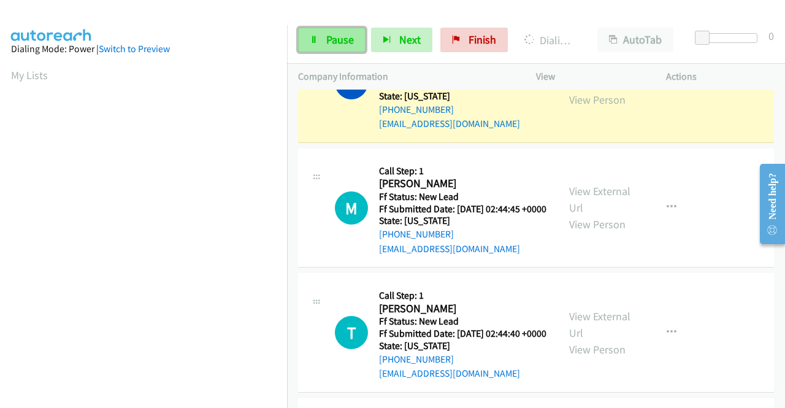
click at [302, 37] on link "Pause" at bounding box center [331, 40] width 67 height 25
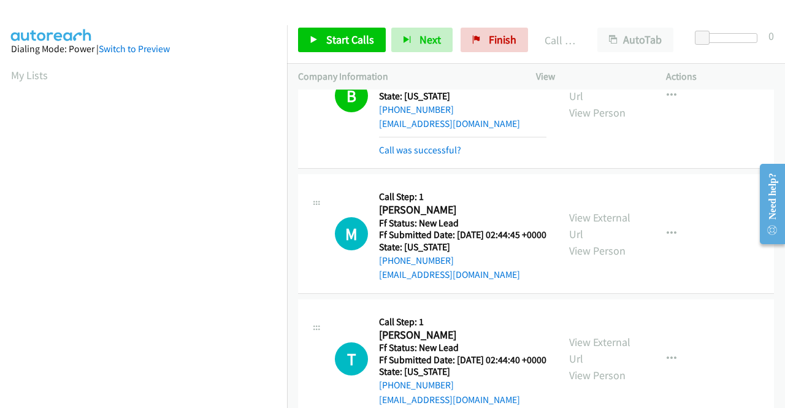
scroll to position [280, 0]
drag, startPoint x: 650, startPoint y: 189, endPoint x: 633, endPoint y: 204, distance: 22.6
click at [433, 156] on link "Call was successful?" at bounding box center [420, 150] width 82 height 12
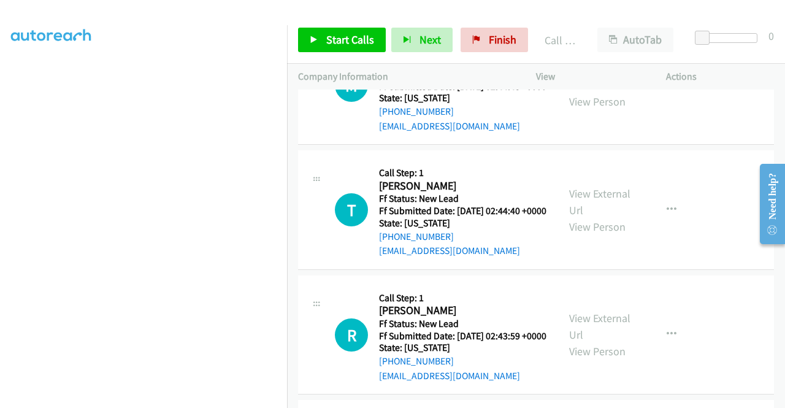
scroll to position [2405, 0]
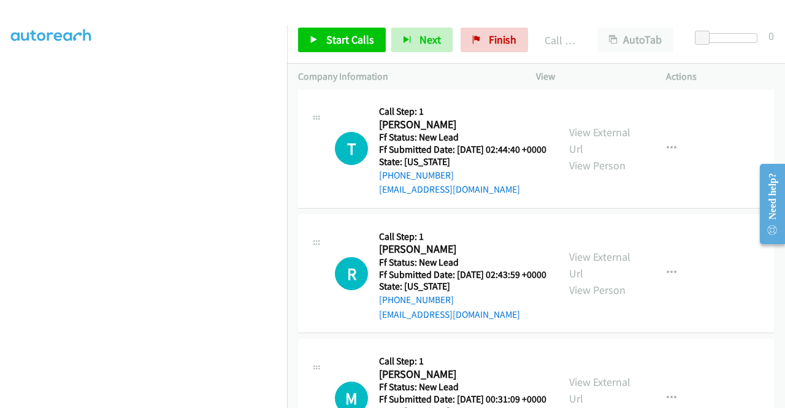
click at [684, 87] on td "M Callback Scheduled Call Step: 1 Michele Gust America/New_York Ff Status: New …" at bounding box center [536, 23] width 498 height 125
click at [333, 40] on span "Start Calls" at bounding box center [350, 40] width 48 height 14
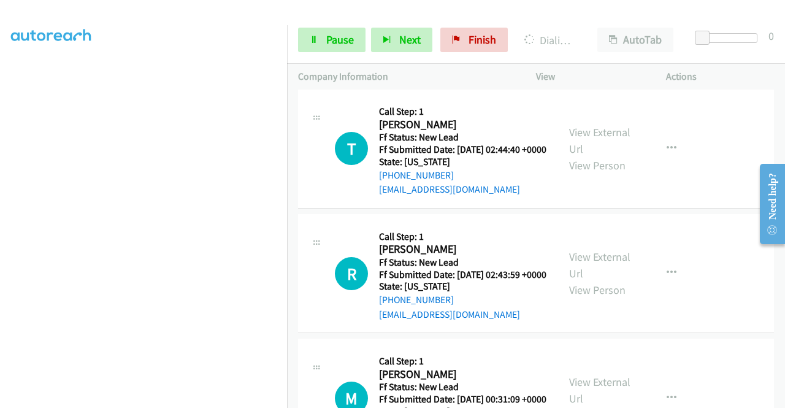
click at [682, 209] on div "T Callback Scheduled Call Step: 1 Thomas Moran America/New_York Ff Status: New …" at bounding box center [536, 149] width 476 height 120
click at [339, 44] on span "Pause" at bounding box center [340, 40] width 28 height 14
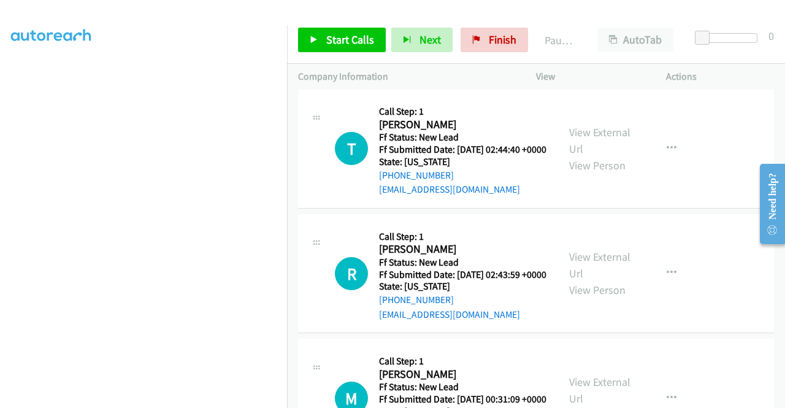
scroll to position [0, 0]
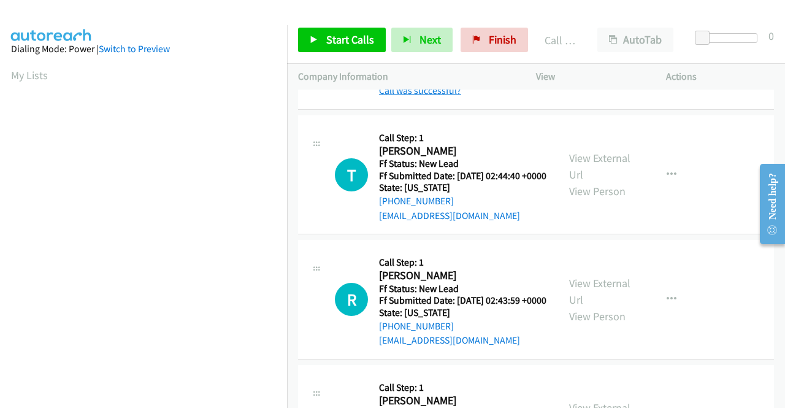
click at [448, 96] on link "Call was successful?" at bounding box center [420, 91] width 82 height 12
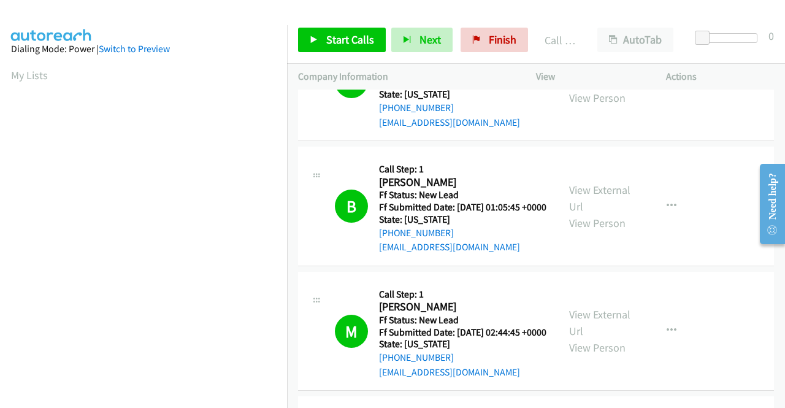
scroll to position [2037, 0]
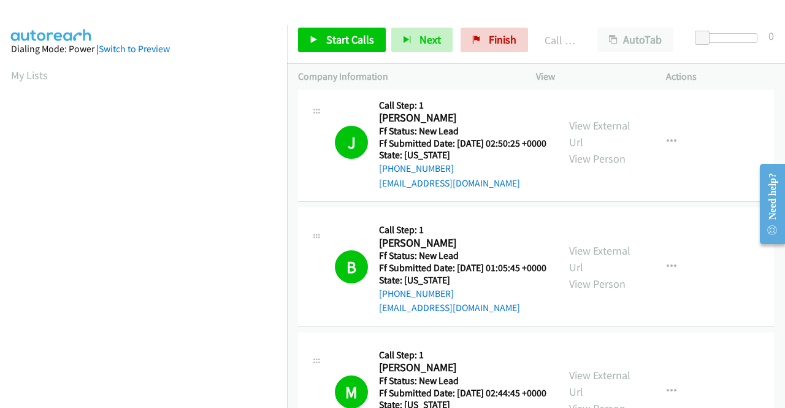
click at [607, 25] on link "View External Url" at bounding box center [599, 9] width 61 height 31
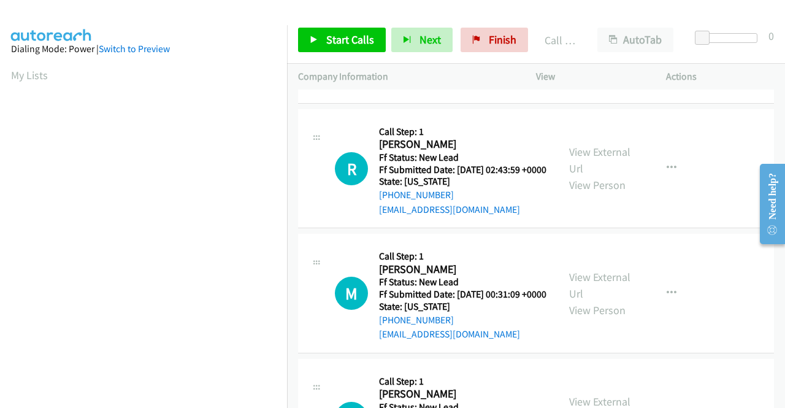
scroll to position [2528, 0]
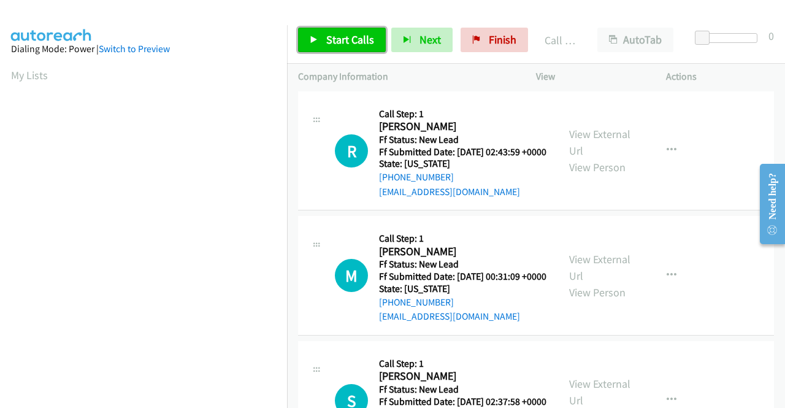
click at [333, 40] on span "Start Calls" at bounding box center [350, 40] width 48 height 14
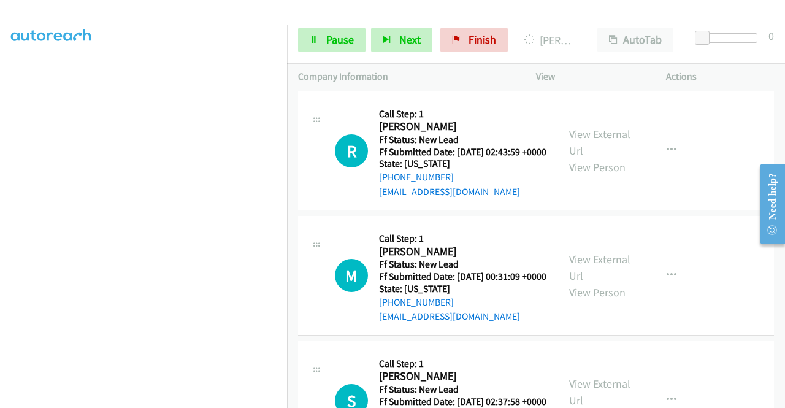
scroll to position [0, 0]
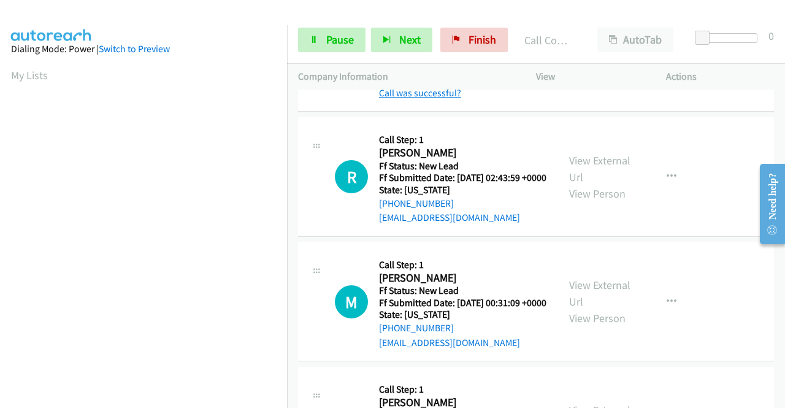
click at [439, 99] on link "Call was successful?" at bounding box center [420, 93] width 82 height 12
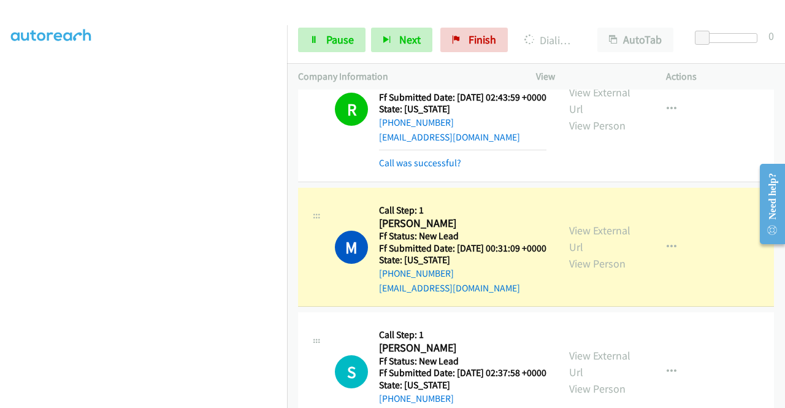
scroll to position [2650, 0]
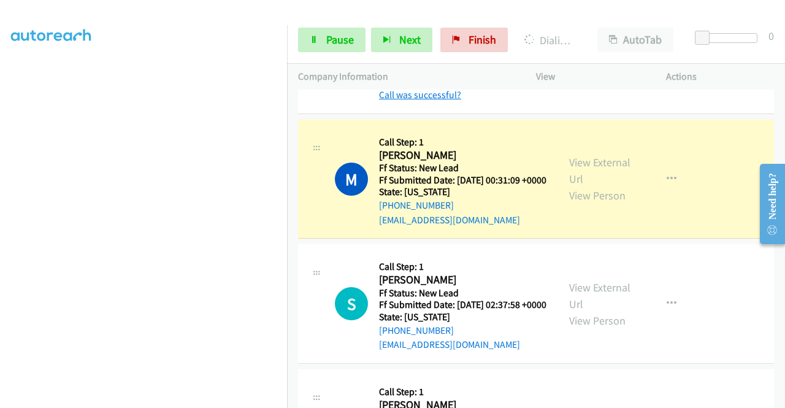
click at [421, 101] on link "Call was successful?" at bounding box center [420, 95] width 82 height 12
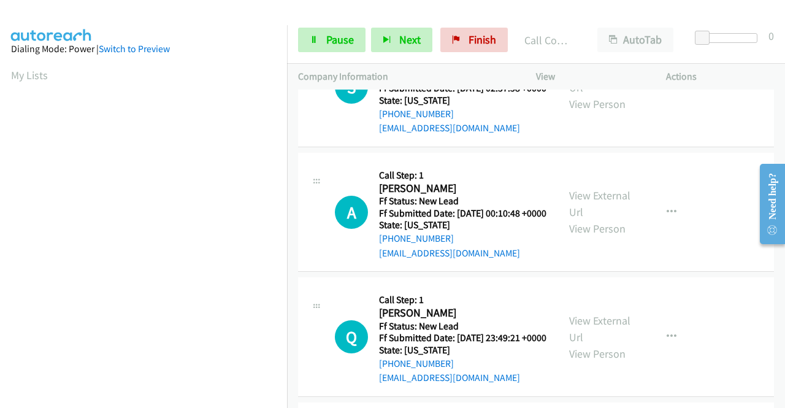
scroll to position [2896, 0]
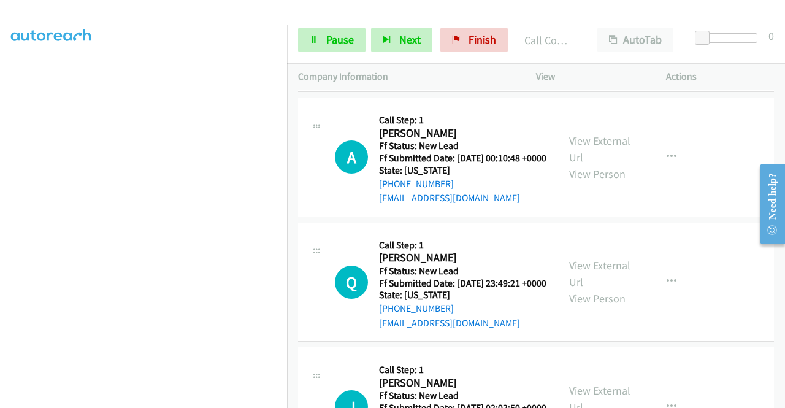
scroll to position [280, 0]
click at [704, 71] on p "Actions" at bounding box center [720, 76] width 108 height 15
click at [326, 44] on span "Pause" at bounding box center [340, 40] width 28 height 14
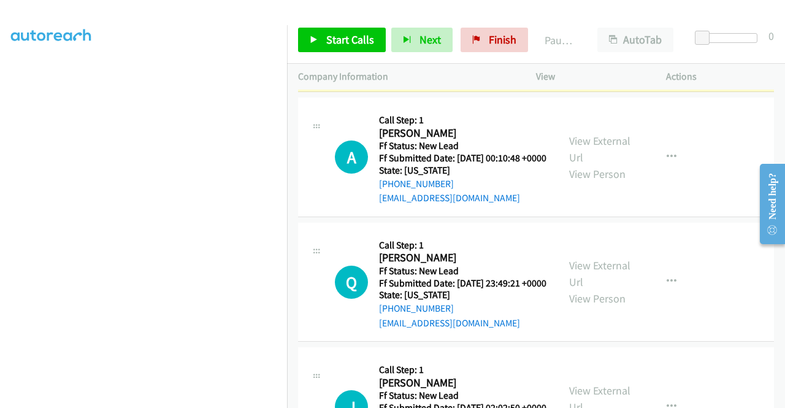
click at [679, 95] on td "S Callback Scheduled Call Step: 1 Sue Spicer America/New_York Ff Status: New Le…" at bounding box center [536, 32] width 498 height 125
drag, startPoint x: 714, startPoint y: 74, endPoint x: 650, endPoint y: 80, distance: 64.1
click at [713, 74] on p "Actions" at bounding box center [720, 76] width 108 height 15
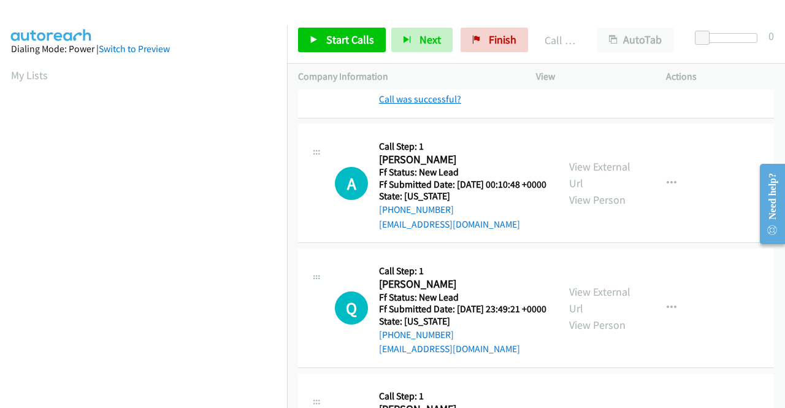
click at [448, 105] on link "Call was successful?" at bounding box center [420, 99] width 82 height 12
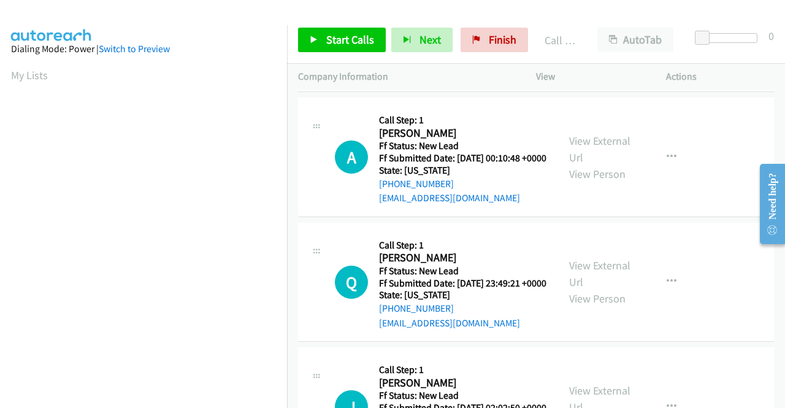
click at [609, 39] on link "View External Url" at bounding box center [599, 24] width 61 height 31
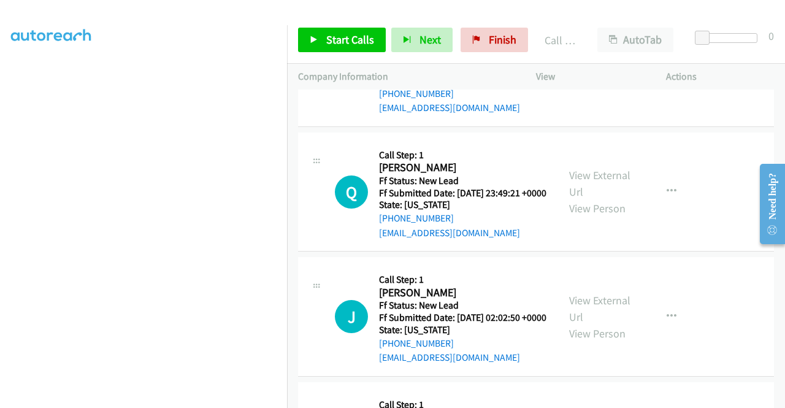
scroll to position [3018, 0]
